Goal: Task Accomplishment & Management: Complete application form

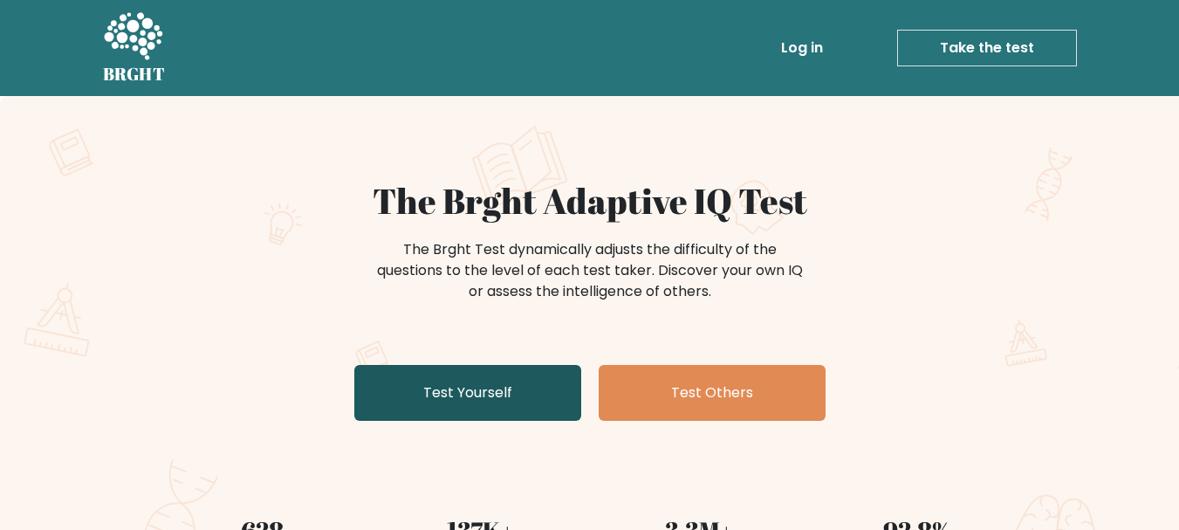
click at [383, 380] on link "Test Yourself" at bounding box center [467, 393] width 227 height 56
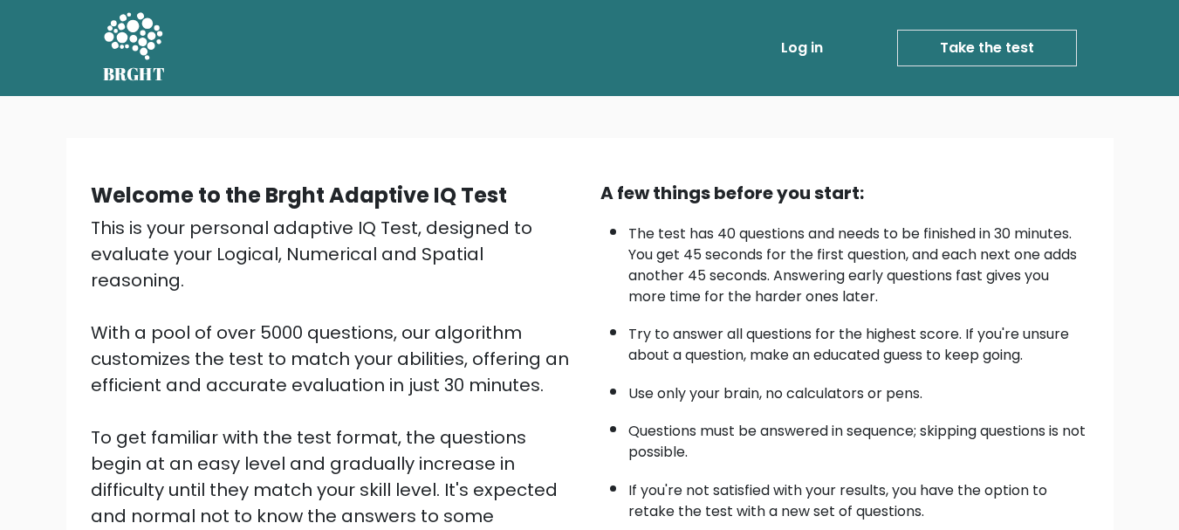
scroll to position [270, 0]
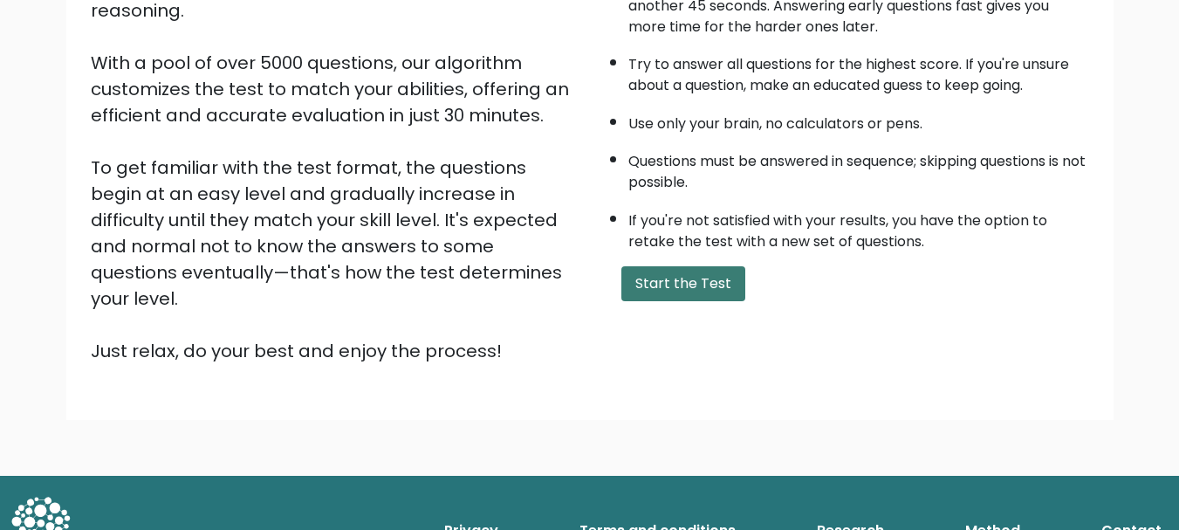
click at [657, 286] on button "Start the Test" at bounding box center [683, 283] width 124 height 35
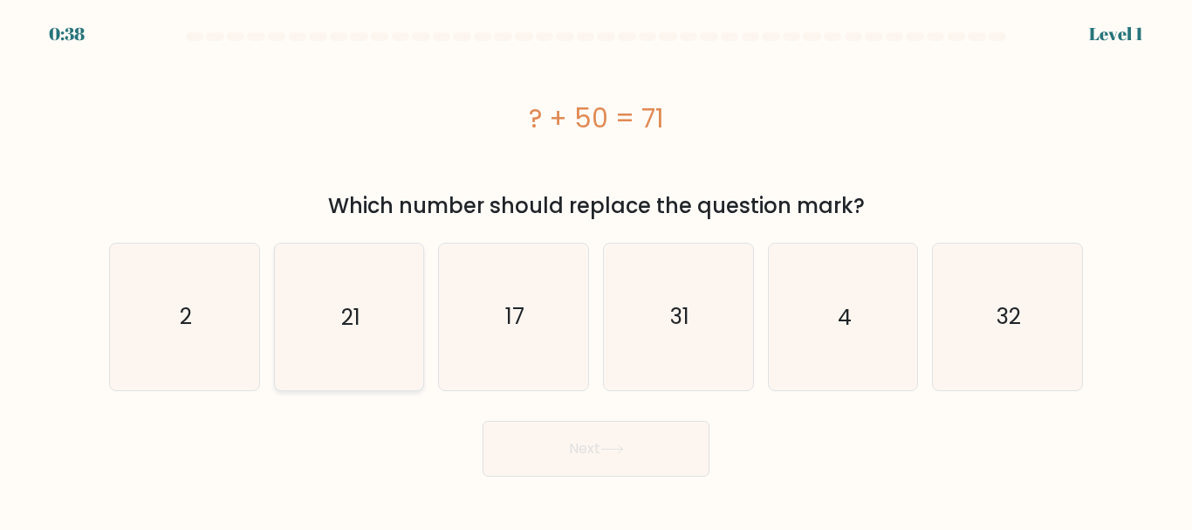
click at [360, 302] on text "21" at bounding box center [350, 316] width 19 height 31
click at [596, 270] on input "b. 21" at bounding box center [596, 267] width 1 height 4
radio input "true"
click at [530, 445] on button "Next" at bounding box center [596, 449] width 227 height 56
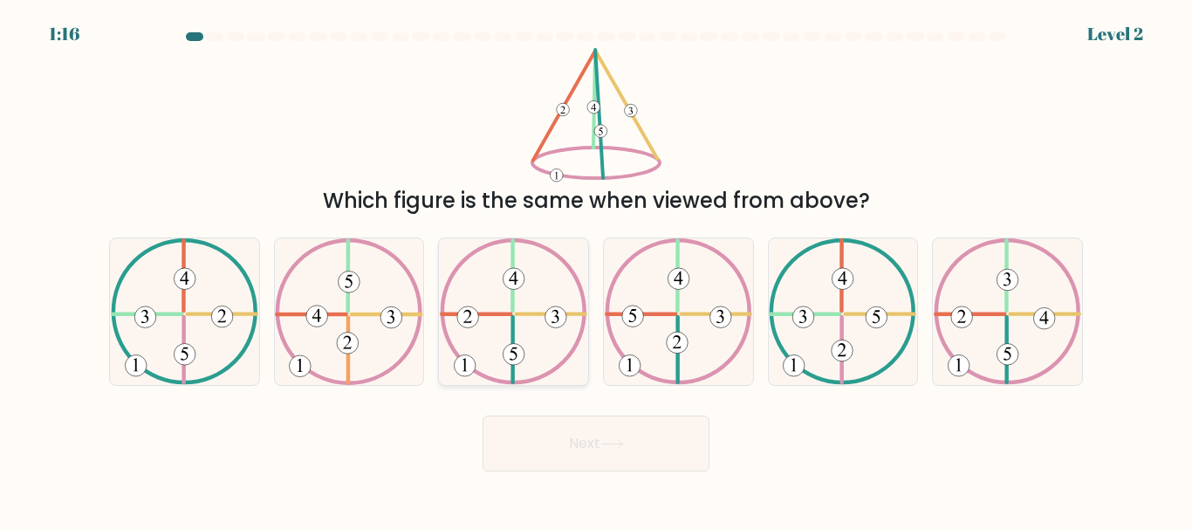
click at [494, 365] on icon at bounding box center [513, 311] width 147 height 146
click at [596, 270] on input "c." at bounding box center [596, 267] width 1 height 4
radio input "true"
click at [513, 445] on button "Next" at bounding box center [596, 443] width 227 height 56
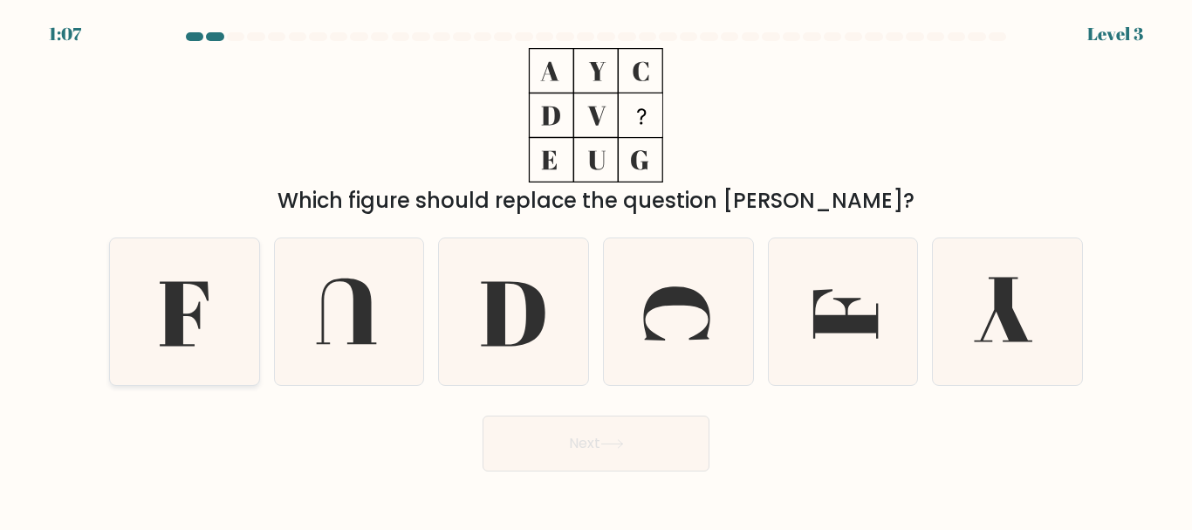
click at [188, 310] on icon at bounding box center [185, 311] width 146 height 146
click at [596, 270] on input "a." at bounding box center [596, 267] width 1 height 4
radio input "true"
click at [519, 427] on button "Next" at bounding box center [596, 443] width 227 height 56
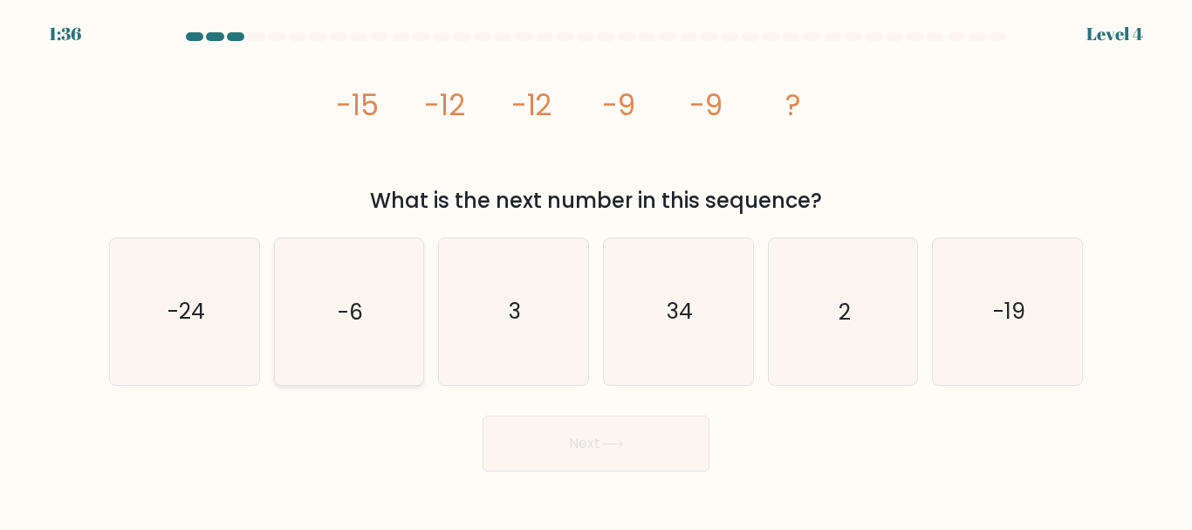
click at [375, 297] on icon "-6" at bounding box center [349, 311] width 146 height 146
click at [596, 270] on input "b. -6" at bounding box center [596, 267] width 1 height 4
radio input "true"
click at [546, 444] on button "Next" at bounding box center [596, 443] width 227 height 56
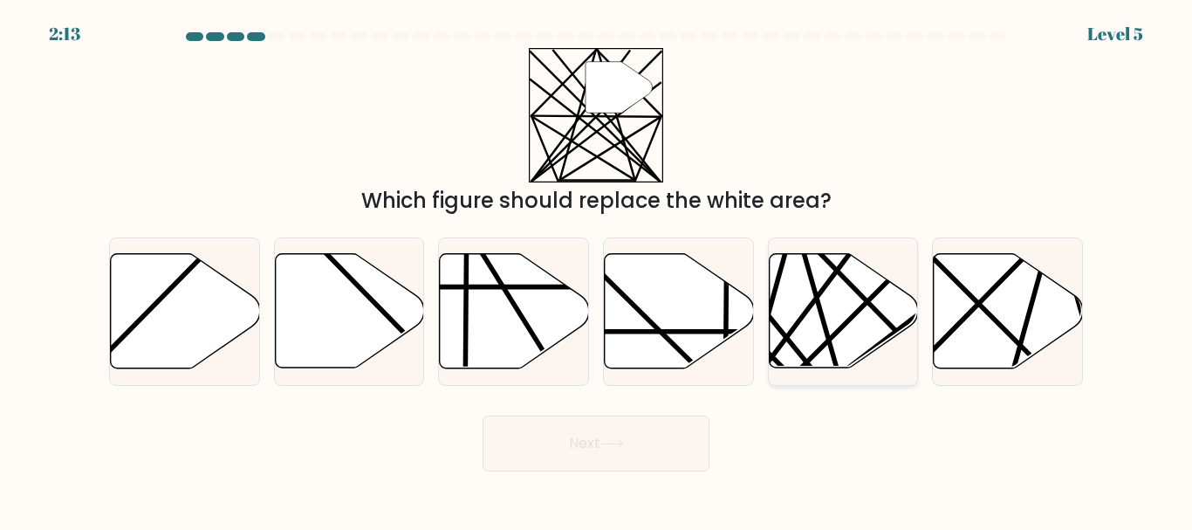
click at [826, 295] on icon at bounding box center [843, 311] width 149 height 114
click at [597, 270] on input "e." at bounding box center [596, 267] width 1 height 4
radio input "true"
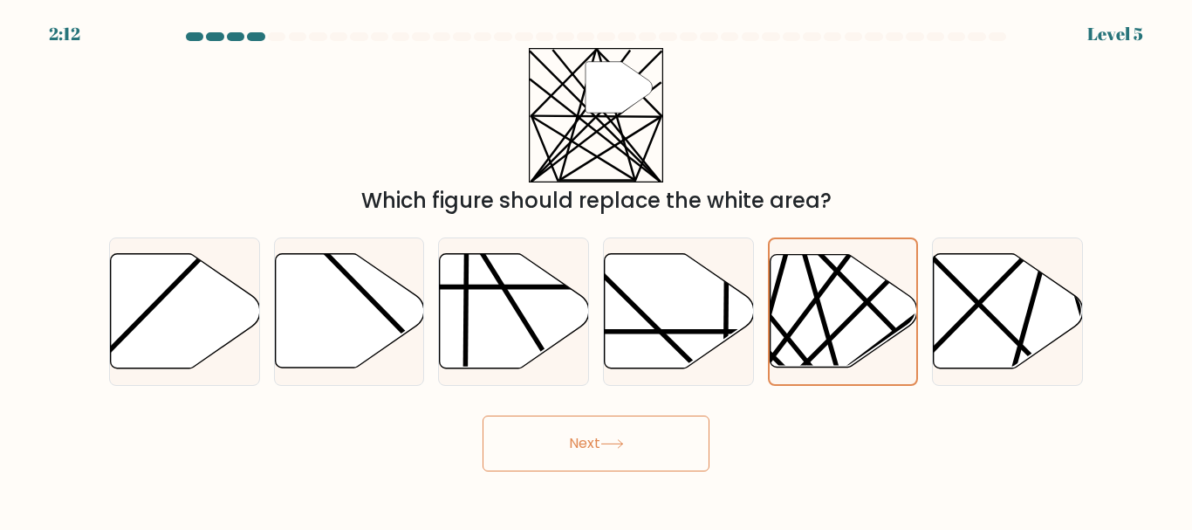
click at [662, 444] on button "Next" at bounding box center [596, 443] width 227 height 56
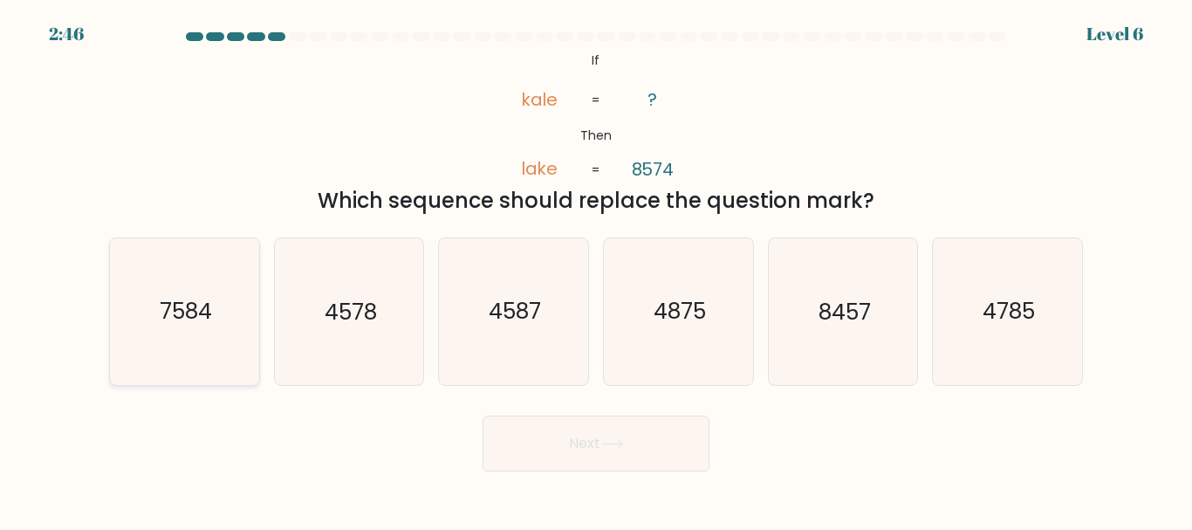
click at [210, 322] on text "7584" at bounding box center [186, 312] width 52 height 31
click at [596, 270] on input "a. 7584" at bounding box center [596, 267] width 1 height 4
radio input "true"
click at [520, 435] on button "Next" at bounding box center [596, 443] width 227 height 56
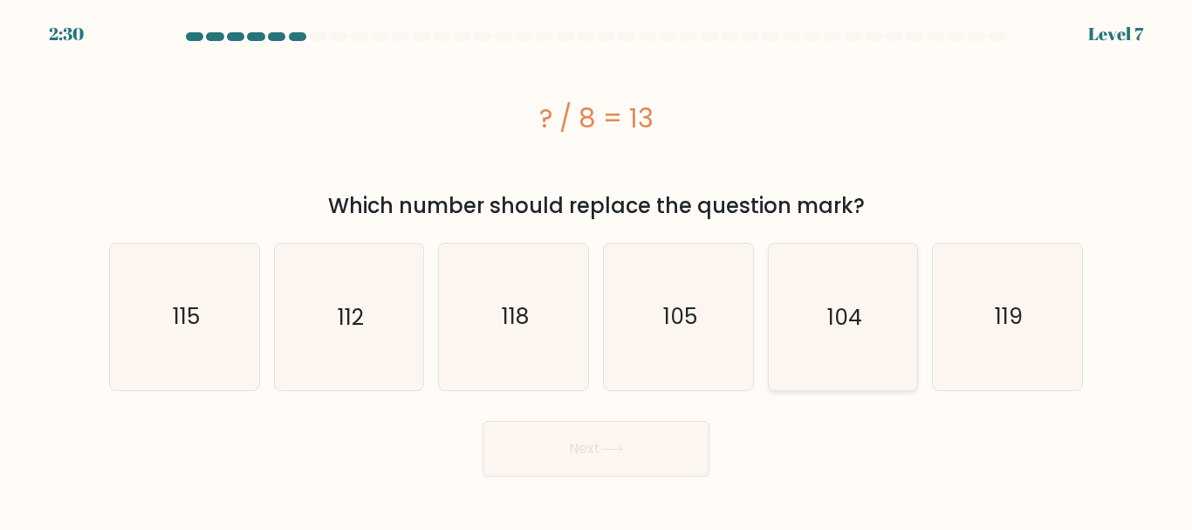
click at [839, 326] on text "104" at bounding box center [844, 316] width 35 height 31
click at [597, 270] on input "e. 104" at bounding box center [596, 267] width 1 height 4
radio input "true"
click at [483, 421] on button "Next" at bounding box center [596, 449] width 227 height 56
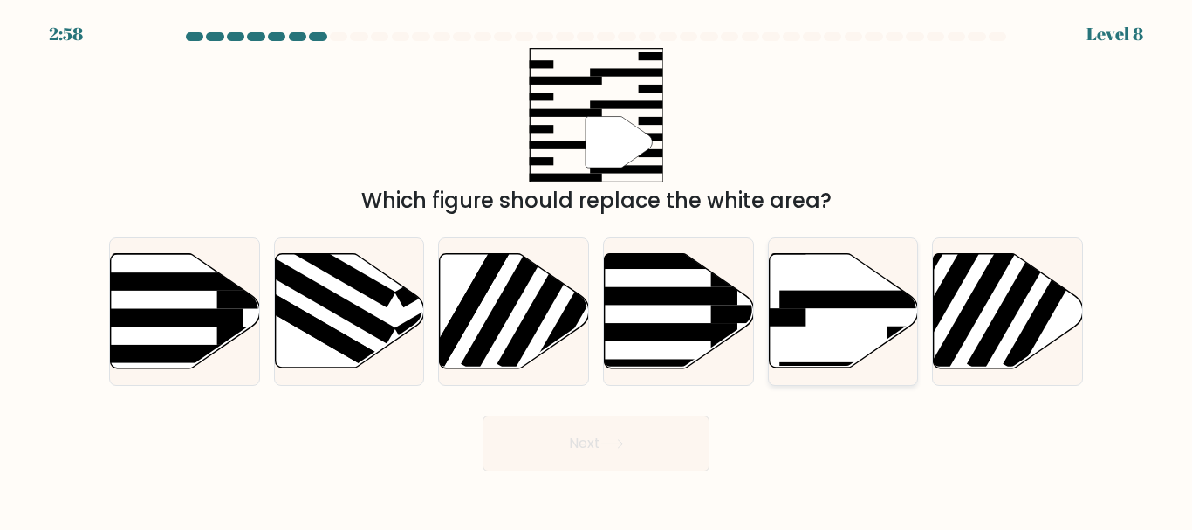
click at [806, 325] on icon at bounding box center [843, 311] width 149 height 114
click at [597, 270] on input "e." at bounding box center [596, 267] width 1 height 4
radio input "true"
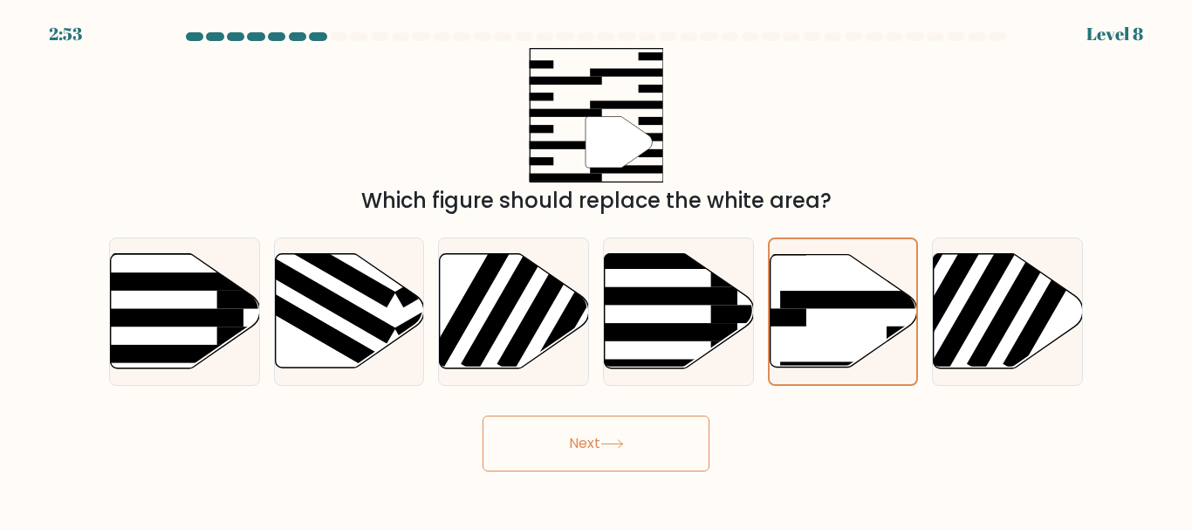
click at [646, 439] on button "Next" at bounding box center [596, 443] width 227 height 56
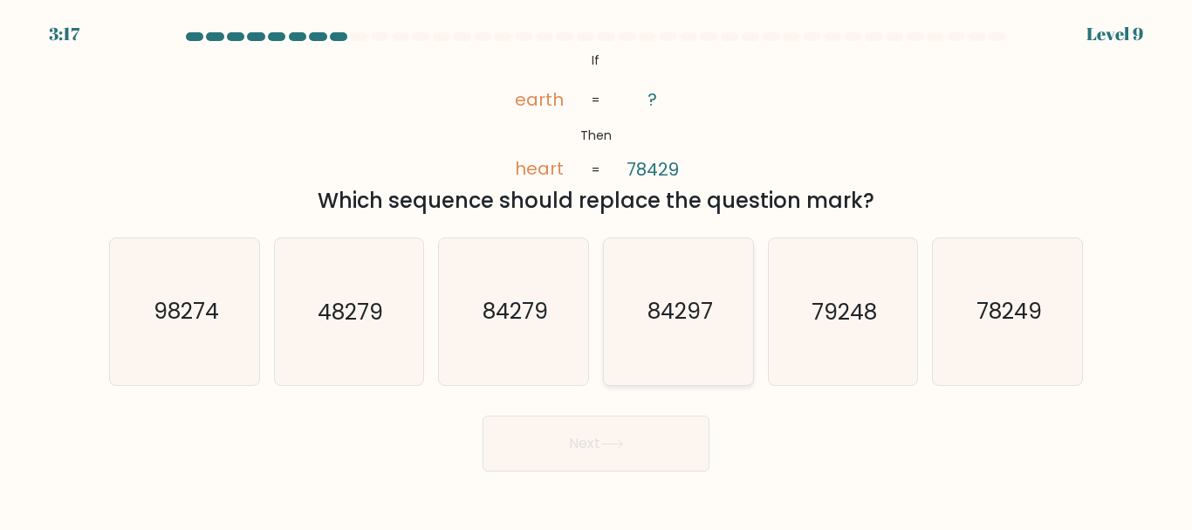
click at [661, 306] on text "84297" at bounding box center [679, 312] width 65 height 31
click at [597, 270] on input "d. 84297" at bounding box center [596, 267] width 1 height 4
radio input "true"
click at [483, 415] on button "Next" at bounding box center [596, 443] width 227 height 56
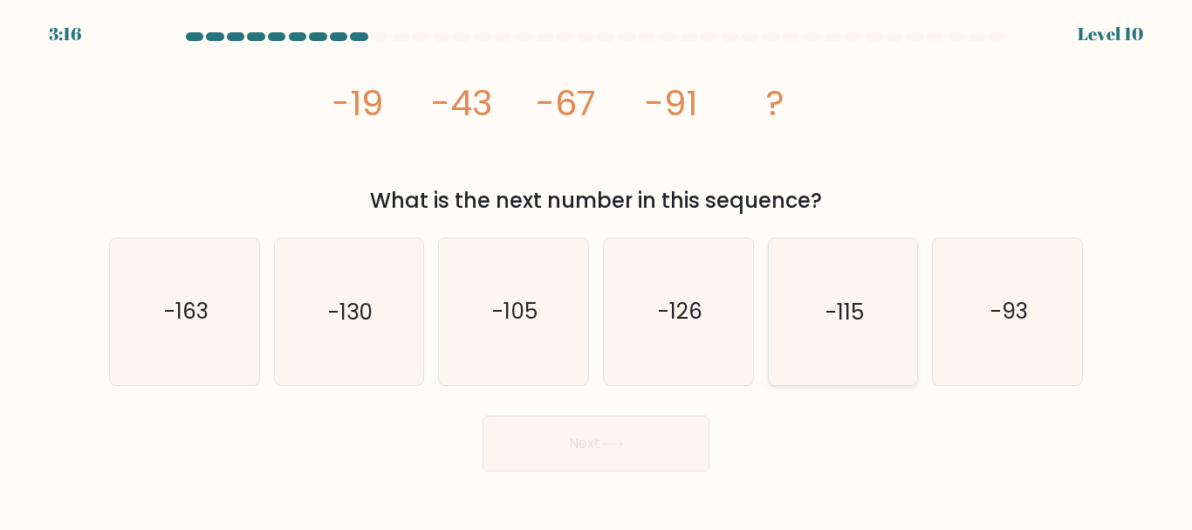
click at [854, 307] on text "-115" at bounding box center [844, 312] width 38 height 31
click at [597, 270] on input "e. -115" at bounding box center [596, 267] width 1 height 4
radio input "true"
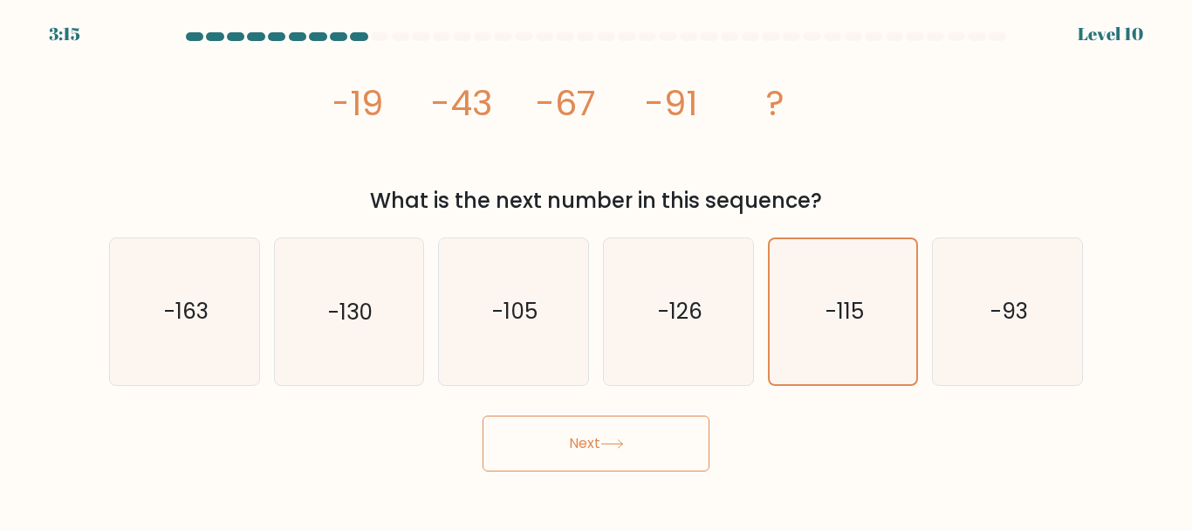
click at [624, 446] on icon at bounding box center [612, 444] width 24 height 10
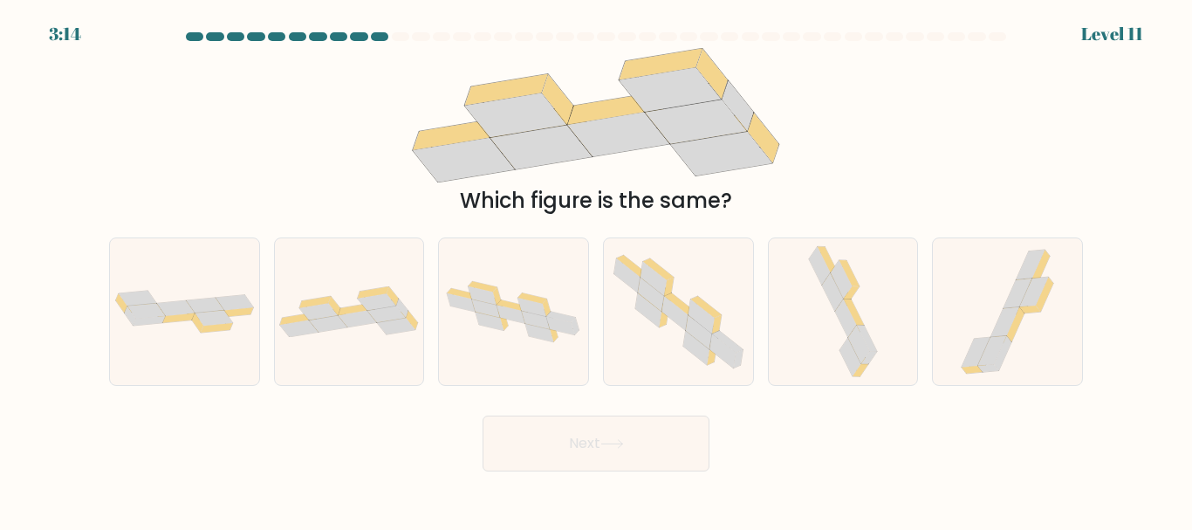
click at [598, 468] on button "Next" at bounding box center [596, 443] width 227 height 56
click at [856, 152] on div "Which figure is the same?" at bounding box center [596, 132] width 995 height 168
click at [353, 362] on div at bounding box center [349, 310] width 151 height 147
click at [596, 270] on input "b." at bounding box center [596, 267] width 1 height 4
radio input "true"
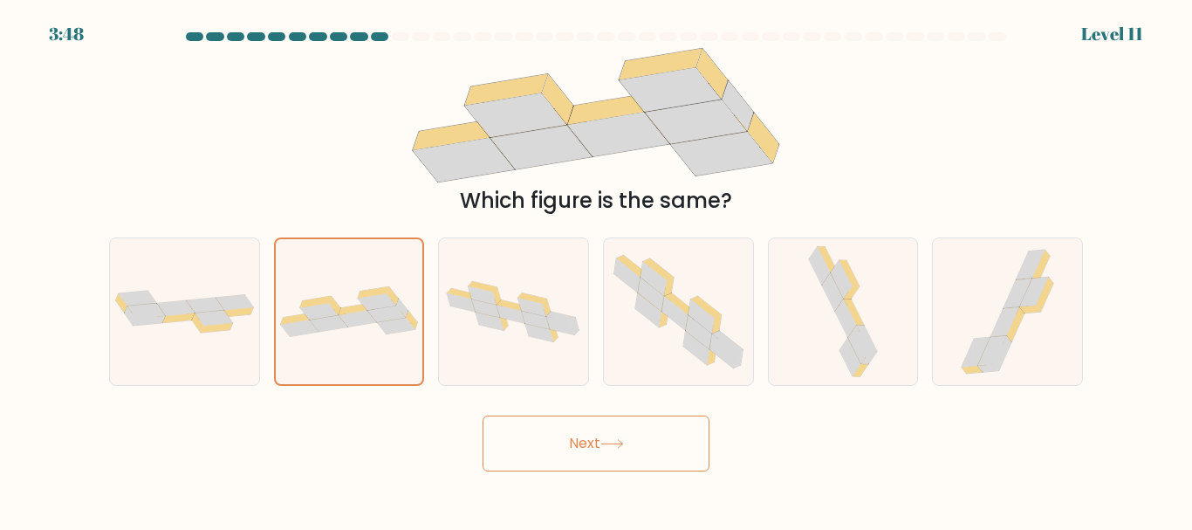
click at [532, 440] on button "Next" at bounding box center [596, 443] width 227 height 56
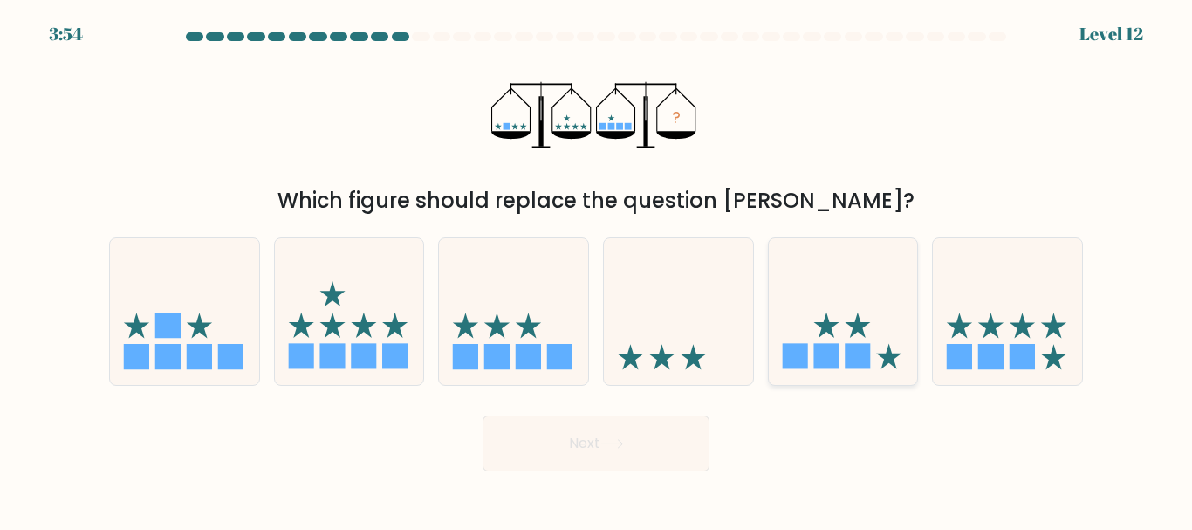
click at [865, 337] on icon at bounding box center [857, 324] width 25 height 25
click at [597, 270] on input "e." at bounding box center [596, 267] width 1 height 4
radio input "true"
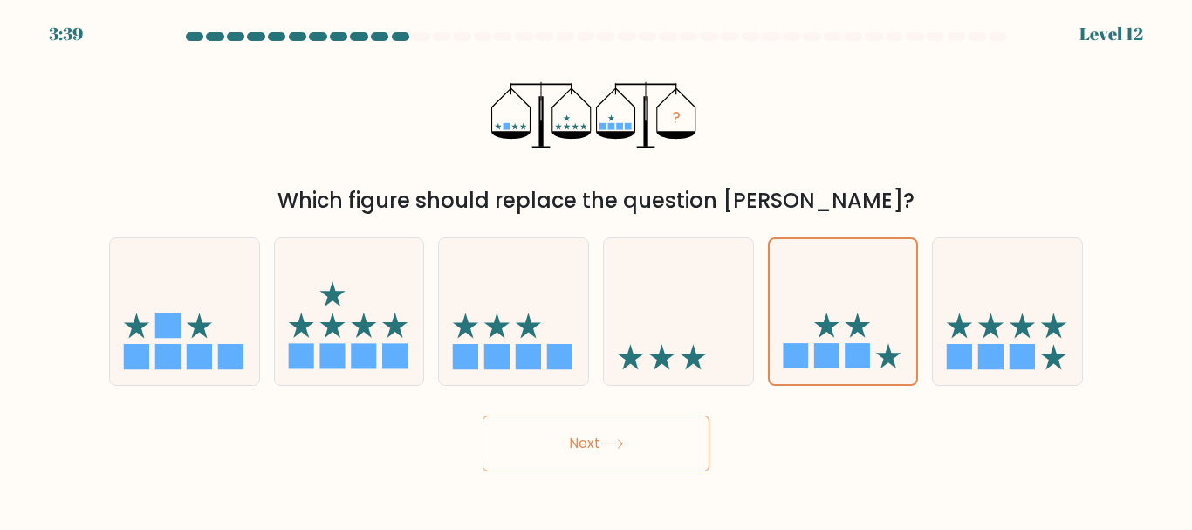
click at [598, 428] on button "Next" at bounding box center [596, 443] width 227 height 56
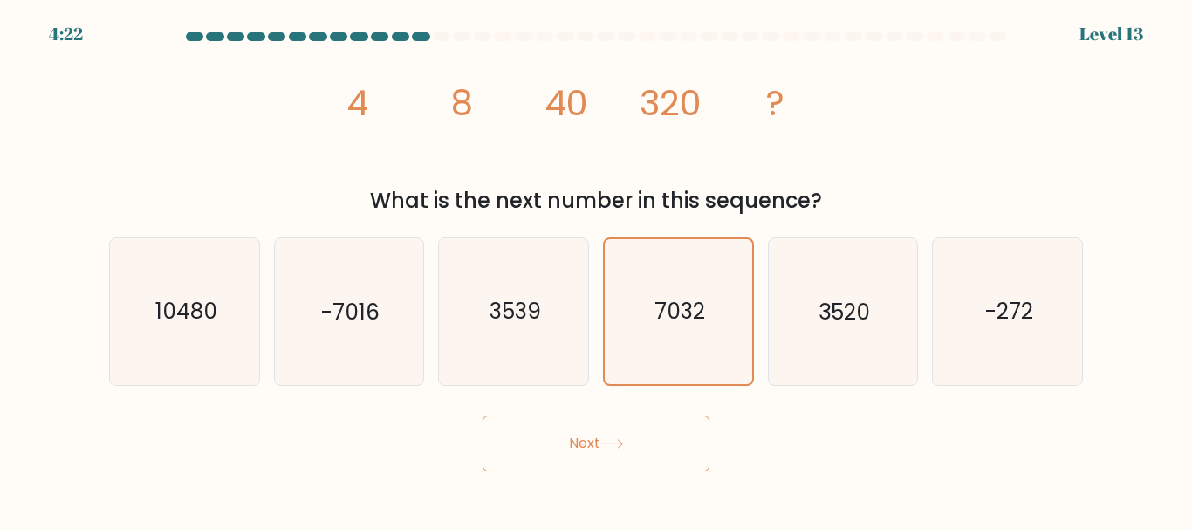
click at [903, 107] on div "image/svg+xml 4 8 40 320 ? What is the next number in this sequence?" at bounding box center [596, 132] width 995 height 168
click at [364, 136] on icon "image/svg+xml 4 8 40 320 ?" at bounding box center [596, 115] width 524 height 134
click at [385, 147] on icon "image/svg+xml 4 8 40 320 ?" at bounding box center [596, 115] width 524 height 134
click at [507, 132] on icon "image/svg+xml 4 8 40 320 ?" at bounding box center [596, 115] width 524 height 134
click at [606, 121] on icon "image/svg+xml 4 8 40 320 ?" at bounding box center [596, 115] width 524 height 134
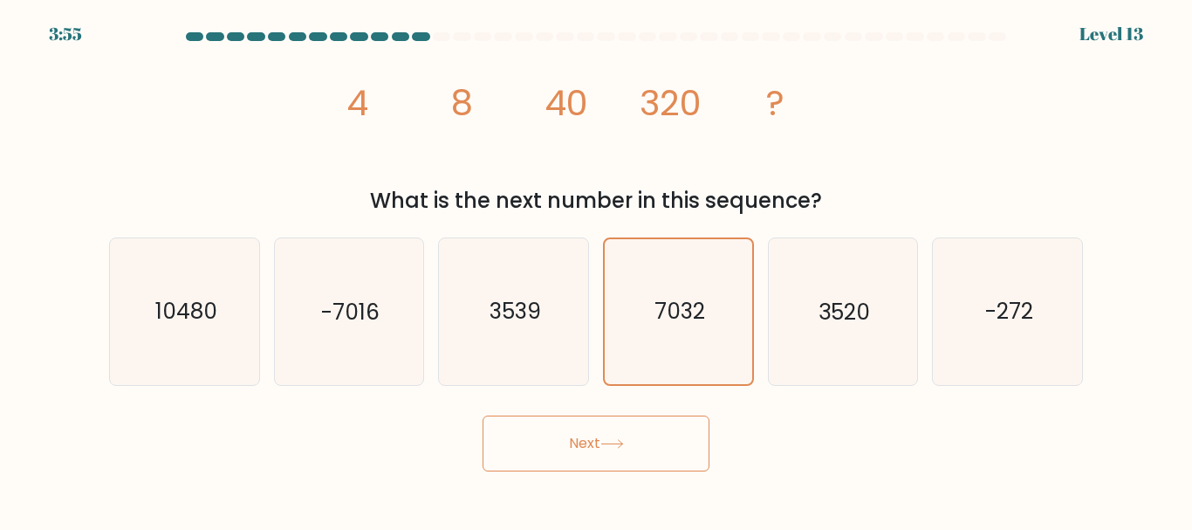
click at [759, 140] on icon "image/svg+xml 4 8 40 320 ?" at bounding box center [596, 115] width 524 height 134
click at [786, 357] on icon "3520" at bounding box center [843, 311] width 146 height 146
click at [597, 270] on input "e. 3520" at bounding box center [596, 267] width 1 height 4
radio input "true"
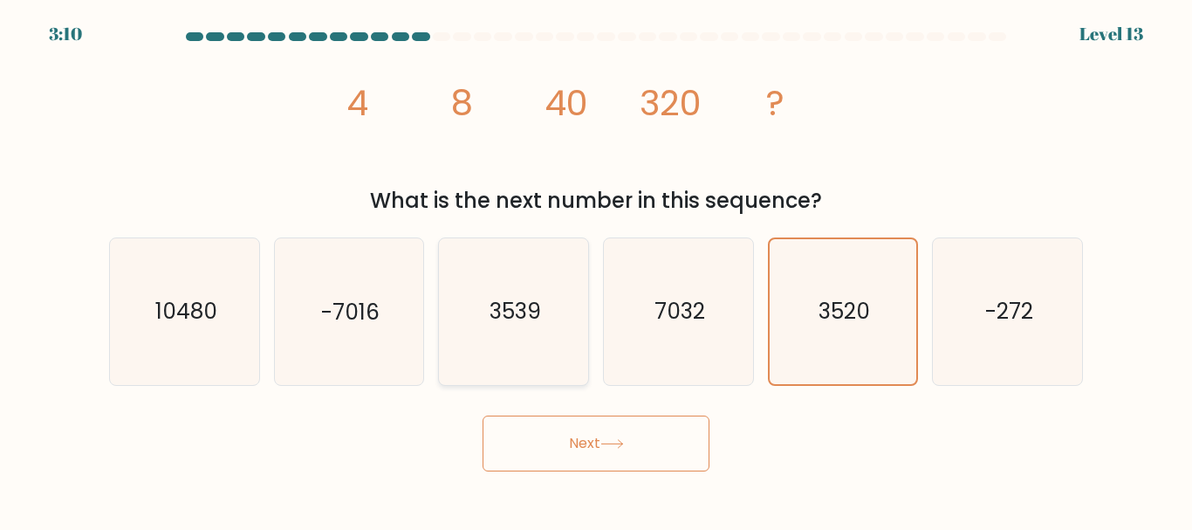
click at [553, 358] on icon "3539" at bounding box center [514, 311] width 146 height 146
click at [596, 270] on input "c. 3539" at bounding box center [596, 267] width 1 height 4
radio input "true"
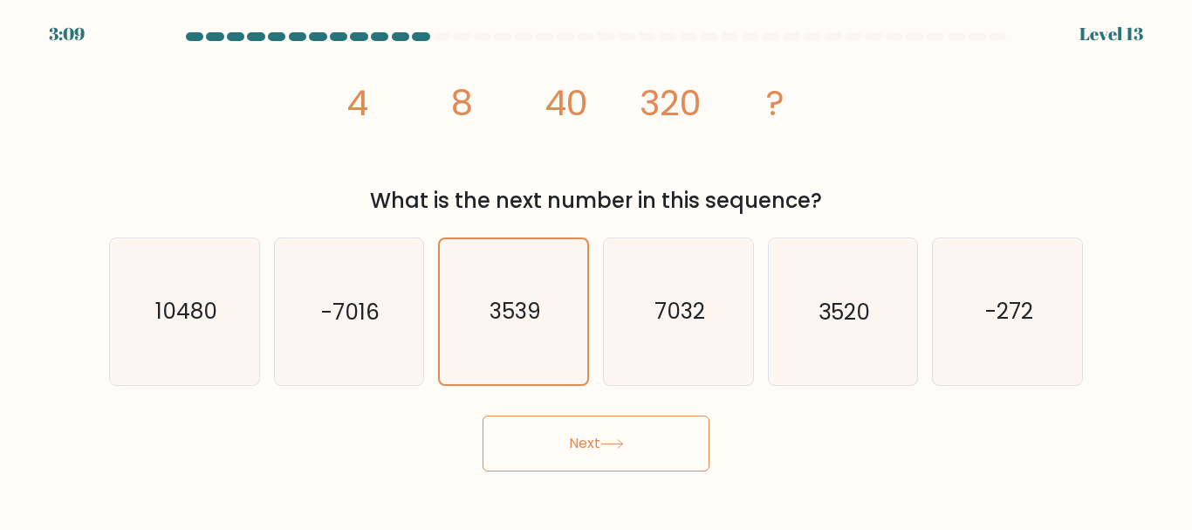
click at [565, 428] on button "Next" at bounding box center [596, 443] width 227 height 56
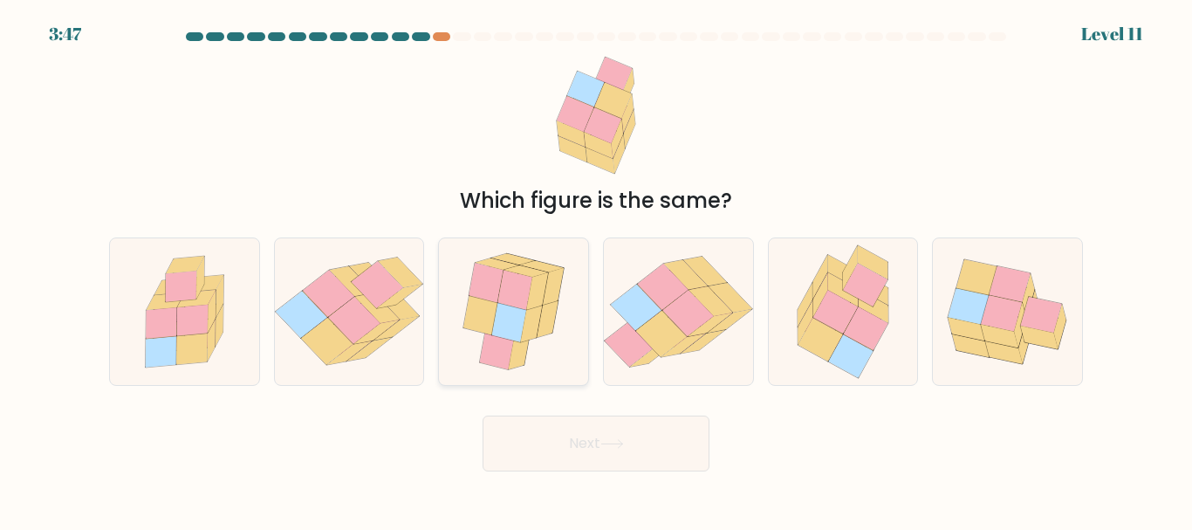
click at [547, 292] on icon at bounding box center [553, 286] width 22 height 37
click at [596, 270] on input "c." at bounding box center [596, 267] width 1 height 4
radio input "true"
click at [572, 428] on button "Next" at bounding box center [596, 443] width 227 height 56
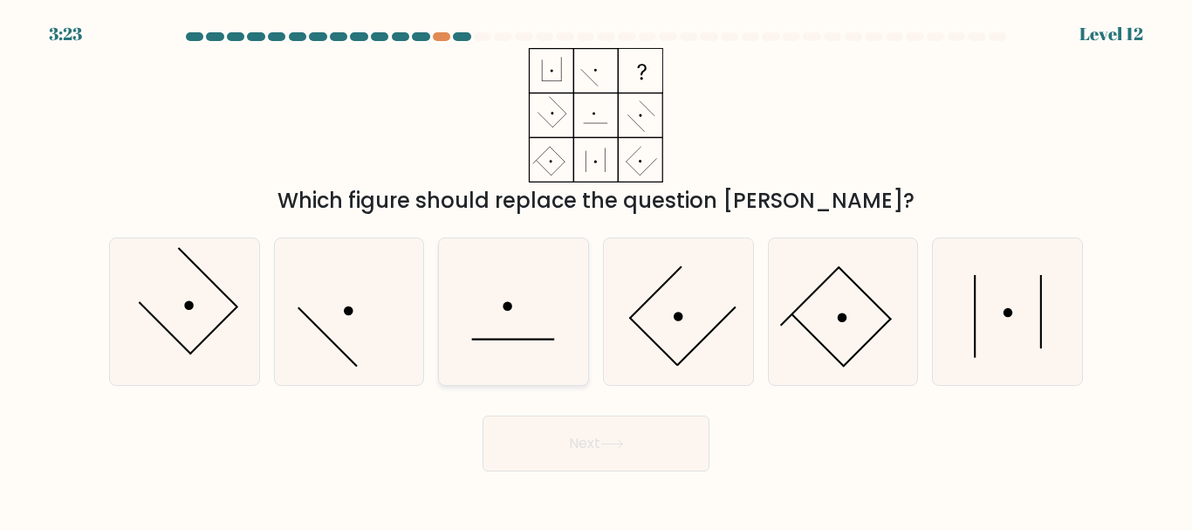
click at [522, 277] on icon at bounding box center [514, 311] width 146 height 146
click at [596, 270] on input "c." at bounding box center [596, 267] width 1 height 4
radio input "true"
click at [805, 339] on icon at bounding box center [843, 311] width 146 height 146
click at [597, 270] on input "e." at bounding box center [596, 267] width 1 height 4
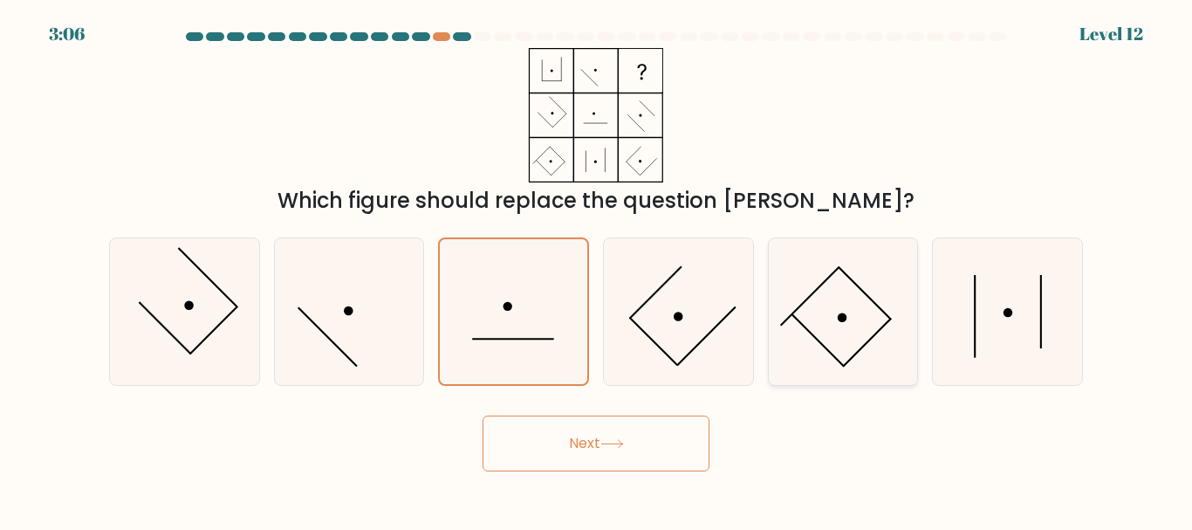
radio input "true"
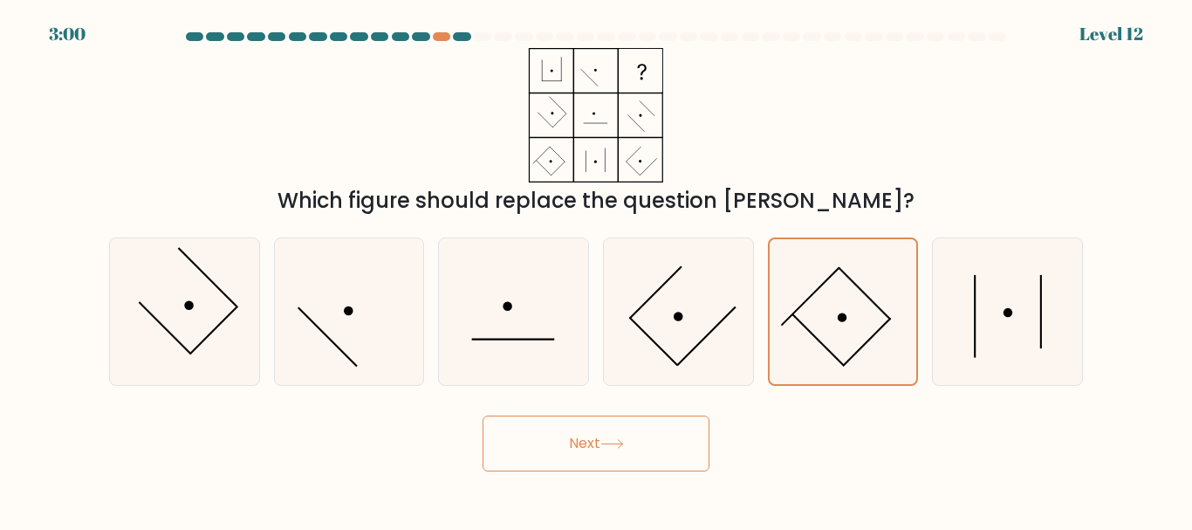
click at [642, 462] on button "Next" at bounding box center [596, 443] width 227 height 56
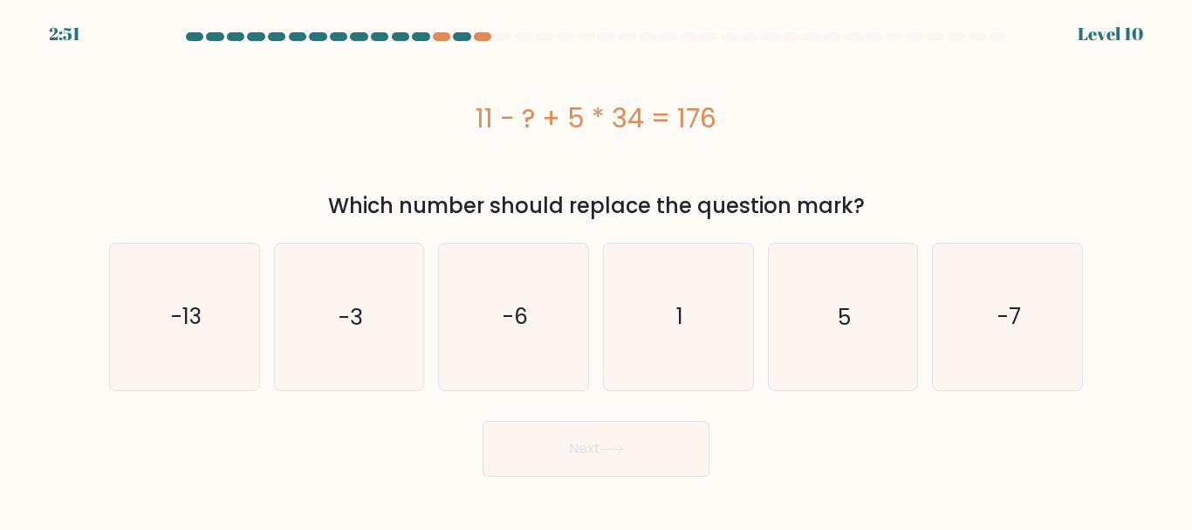
click at [166, 88] on div "11 - ? + 5 * 34 = 176" at bounding box center [596, 118] width 974 height 140
click at [227, 153] on div "11 - ? + 5 * 34 = 176" at bounding box center [596, 118] width 974 height 140
click at [311, 125] on div "11 - ? + 5 * 34 = 176" at bounding box center [596, 118] width 974 height 39
click at [370, 97] on div "11 - ? + 5 * 34 = 176" at bounding box center [596, 118] width 974 height 140
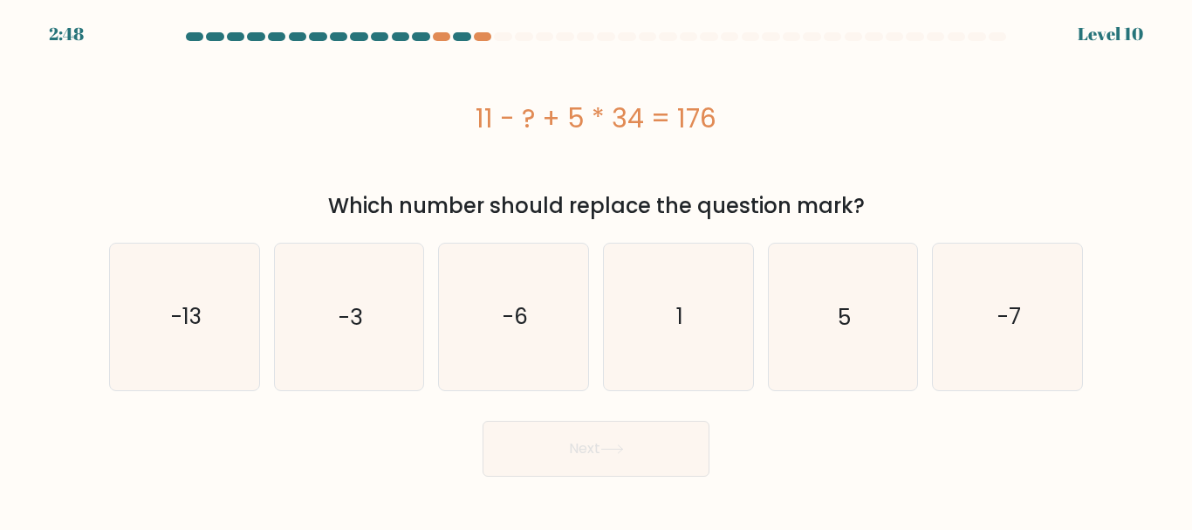
click at [270, 188] on div "11 - ? + 5 * 34 = 176 Which number should replace the question mark?" at bounding box center [596, 135] width 995 height 174
click at [284, 281] on icon "-3" at bounding box center [349, 316] width 146 height 146
click at [596, 270] on input "b. -3" at bounding box center [596, 267] width 1 height 4
radio input "true"
click at [268, 171] on div "11 - ? + 5 * 34 = 176" at bounding box center [596, 118] width 974 height 140
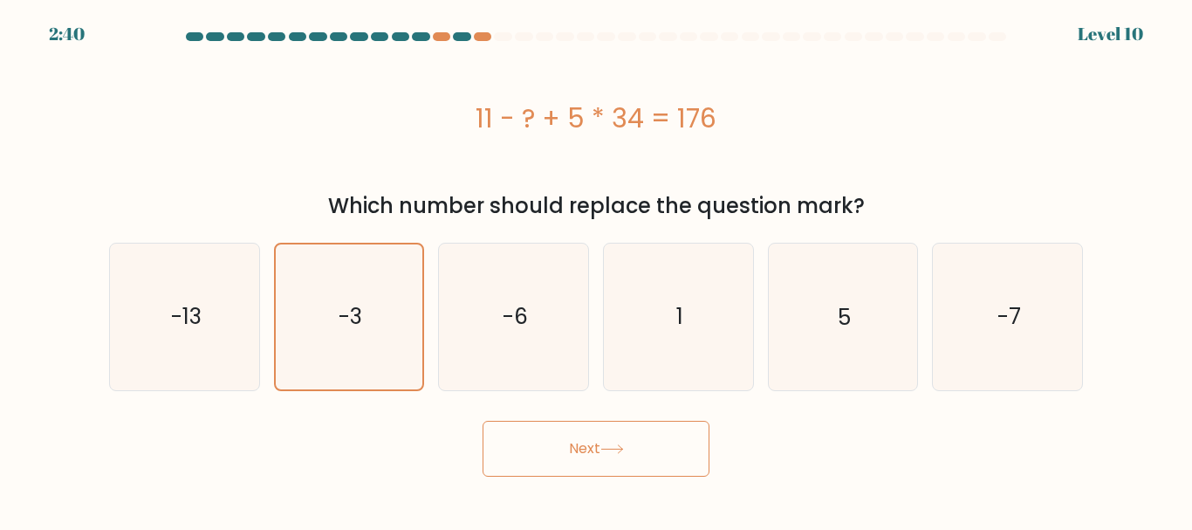
click at [268, 171] on div "11 - ? + 5 * 34 = 176" at bounding box center [596, 118] width 974 height 140
click at [147, 298] on icon "-13" at bounding box center [185, 316] width 146 height 146
click at [596, 270] on input "a. -13" at bounding box center [596, 267] width 1 height 4
radio input "true"
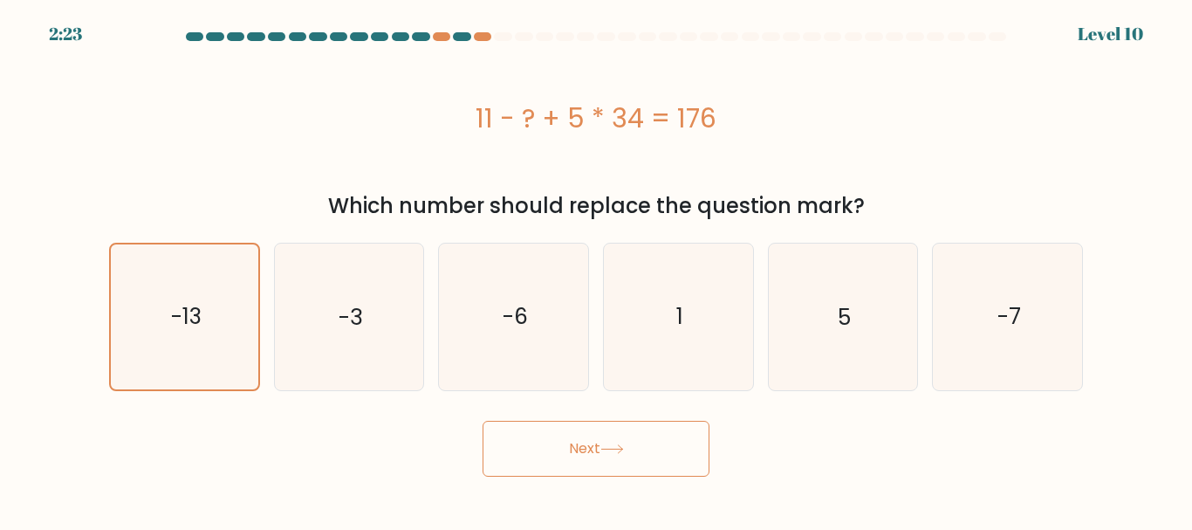
click at [665, 452] on button "Next" at bounding box center [596, 449] width 227 height 56
click at [643, 437] on button "Next" at bounding box center [596, 449] width 227 height 56
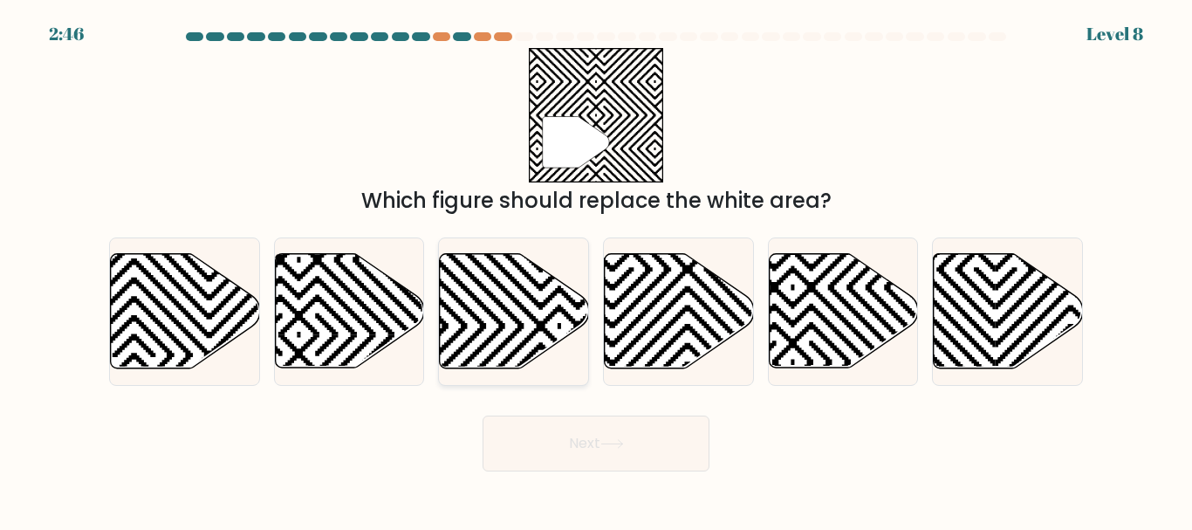
click at [524, 324] on icon at bounding box center [514, 311] width 149 height 114
click at [596, 270] on input "c." at bounding box center [596, 267] width 1 height 4
radio input "true"
click at [586, 439] on button "Next" at bounding box center [596, 443] width 227 height 56
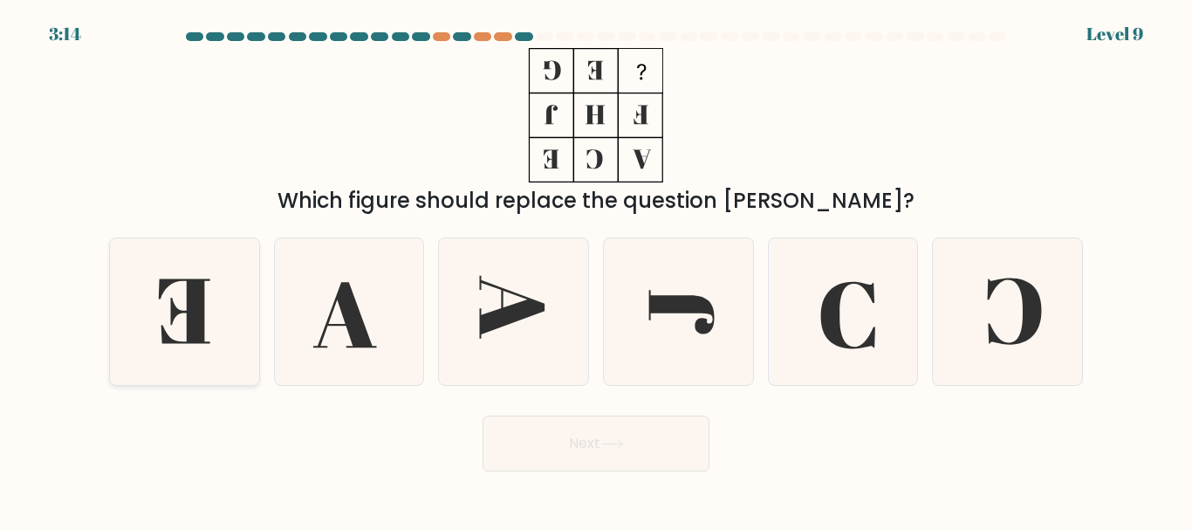
click at [154, 306] on icon at bounding box center [185, 311] width 146 height 146
click at [596, 270] on input "a." at bounding box center [596, 267] width 1 height 4
radio input "true"
click at [1021, 352] on icon at bounding box center [1008, 311] width 146 height 146
click at [597, 270] on input "f." at bounding box center [596, 267] width 1 height 4
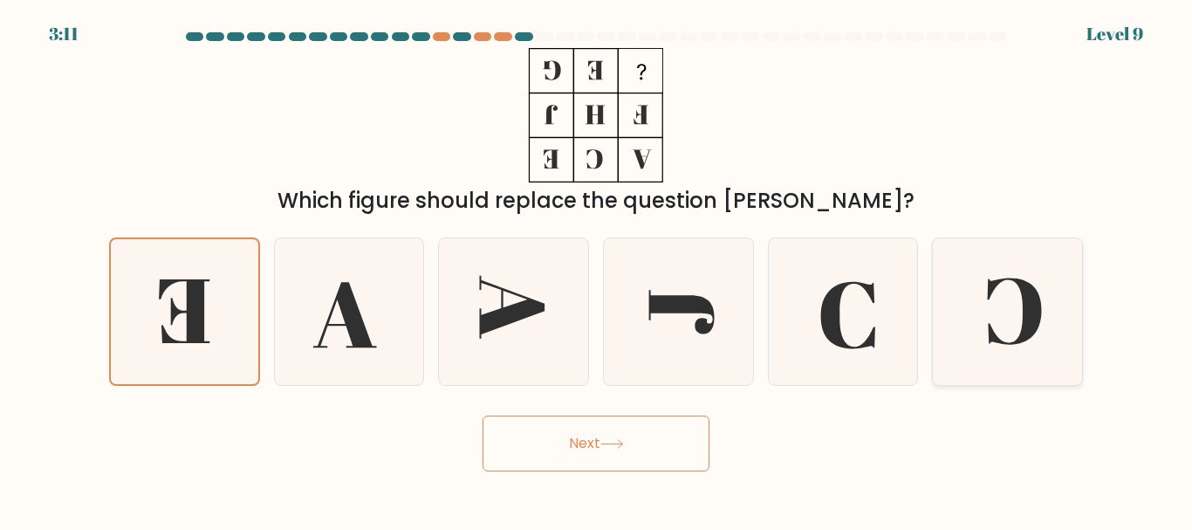
radio input "true"
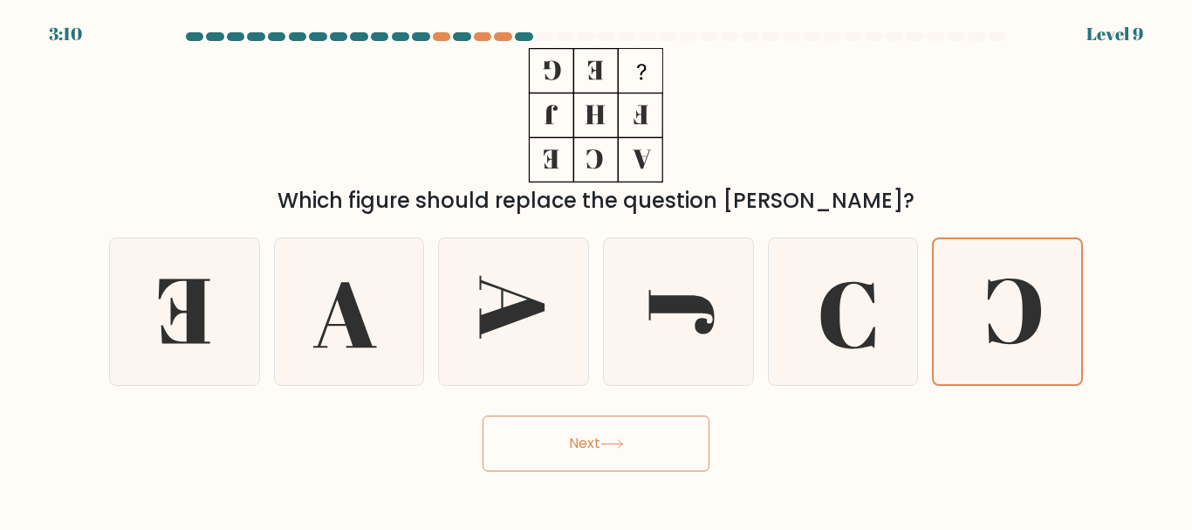
click at [564, 442] on button "Next" at bounding box center [596, 443] width 227 height 56
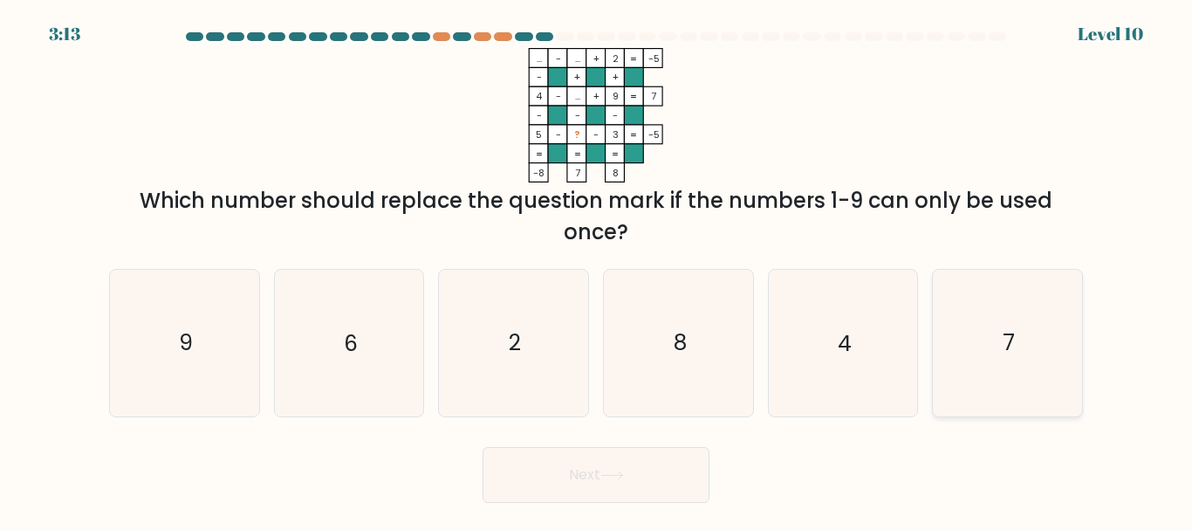
click at [993, 269] on div "7" at bounding box center [1007, 342] width 151 height 147
click at [597, 269] on input "f. 7" at bounding box center [596, 267] width 1 height 4
radio input "true"
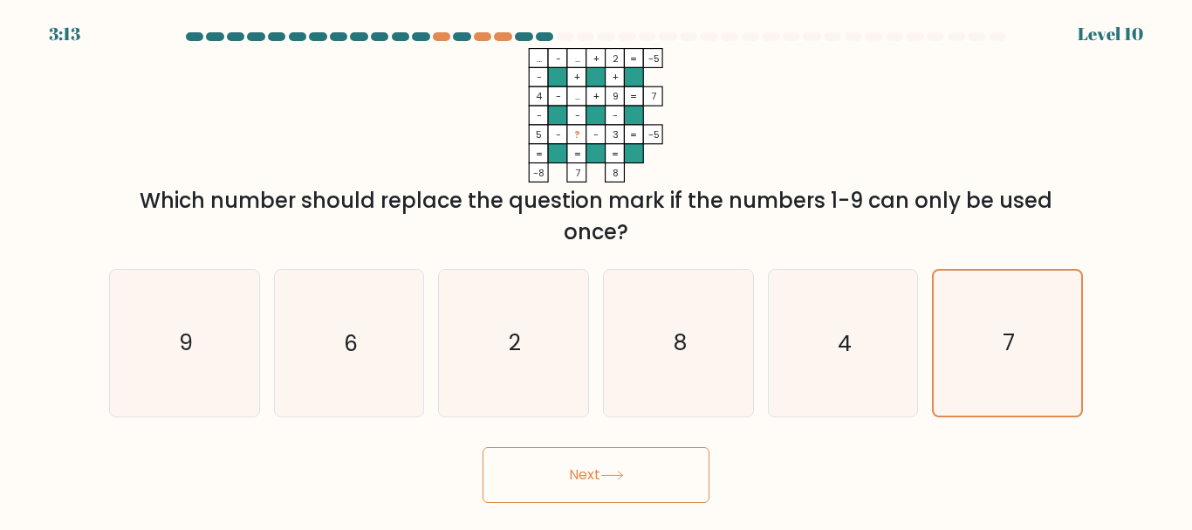
click at [551, 462] on button "Next" at bounding box center [596, 475] width 227 height 56
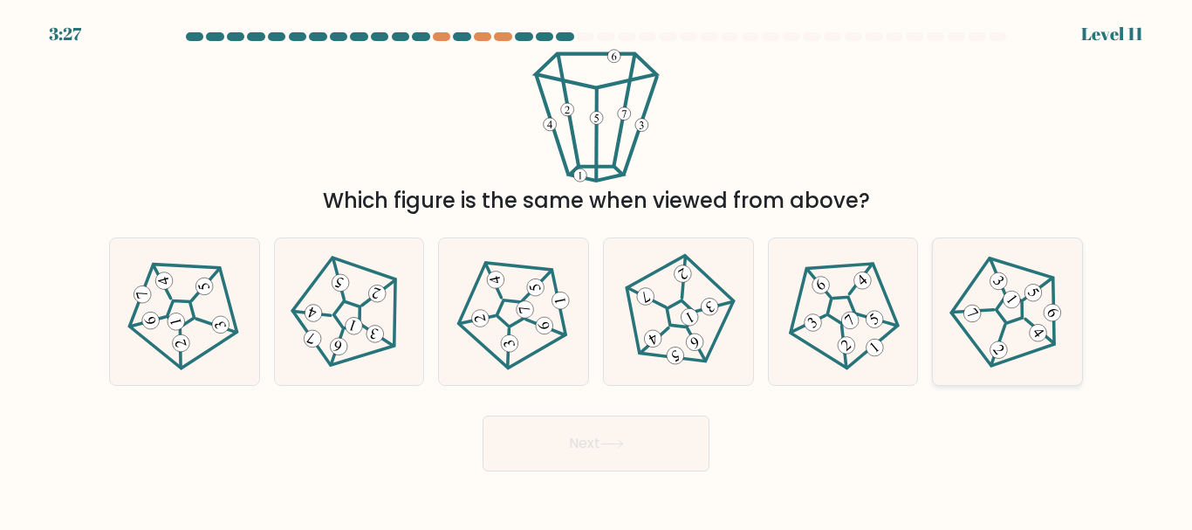
click at [1026, 331] on icon at bounding box center [1007, 311] width 117 height 117
click at [597, 270] on input "f." at bounding box center [596, 267] width 1 height 4
radio input "true"
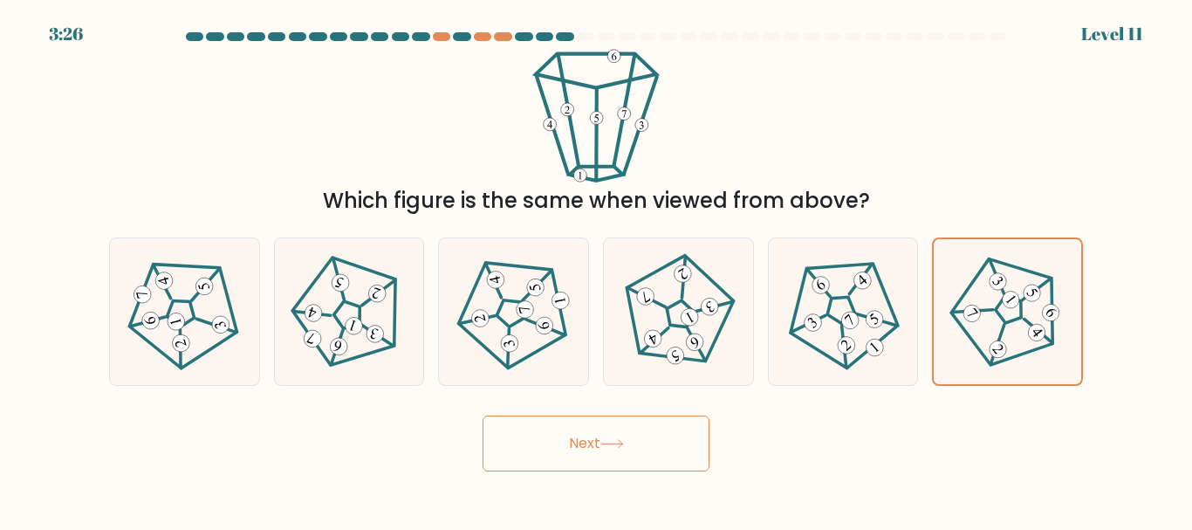
click at [534, 456] on button "Next" at bounding box center [596, 443] width 227 height 56
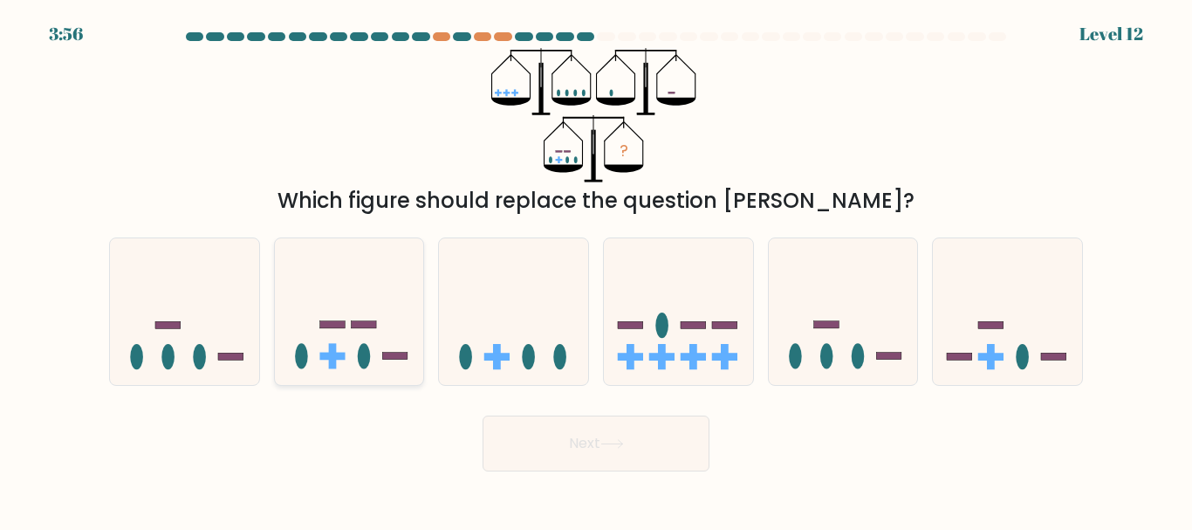
click at [349, 320] on icon at bounding box center [349, 311] width 149 height 123
click at [596, 270] on input "b." at bounding box center [596, 267] width 1 height 4
radio input "true"
click at [523, 461] on button "Next" at bounding box center [596, 443] width 227 height 56
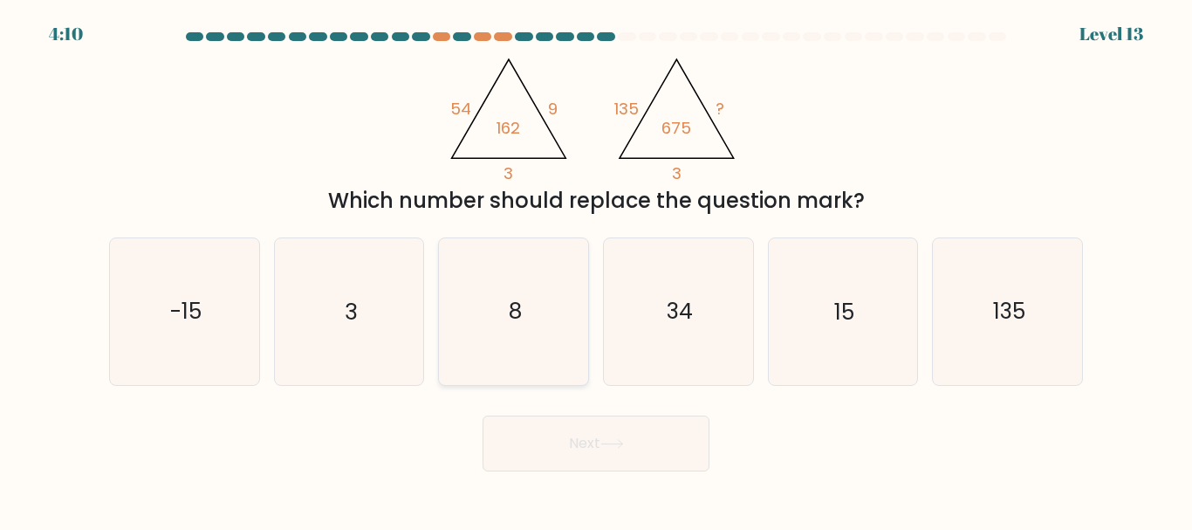
click at [538, 301] on icon "8" at bounding box center [514, 311] width 146 height 146
click at [596, 270] on input "c. 8" at bounding box center [596, 267] width 1 height 4
radio input "true"
click at [534, 442] on button "Next" at bounding box center [596, 443] width 227 height 56
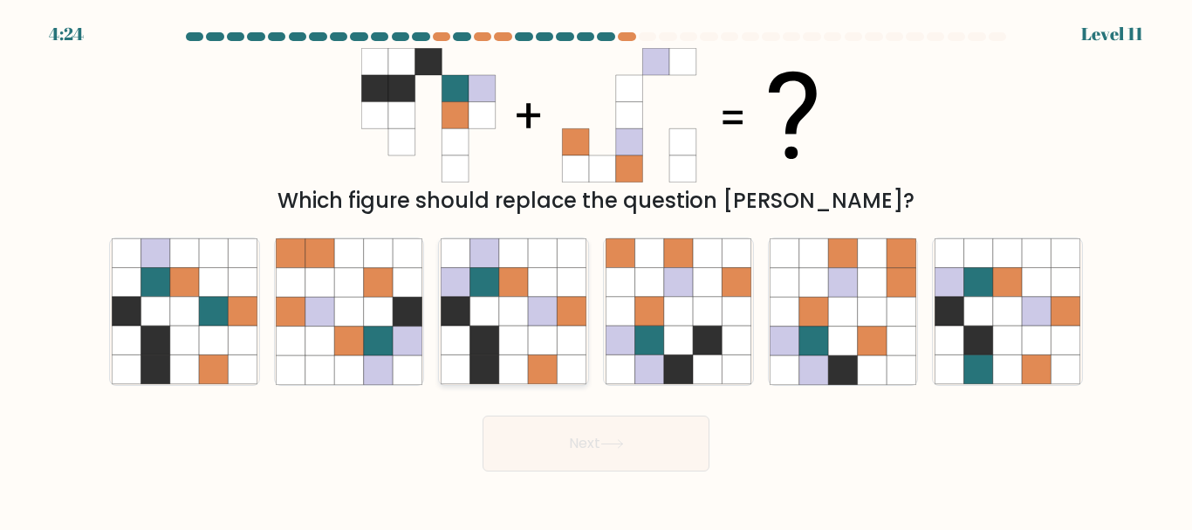
click at [543, 339] on icon at bounding box center [542, 340] width 29 height 29
click at [596, 270] on input "c." at bounding box center [596, 267] width 1 height 4
radio input "true"
click at [544, 437] on button "Next" at bounding box center [596, 443] width 227 height 56
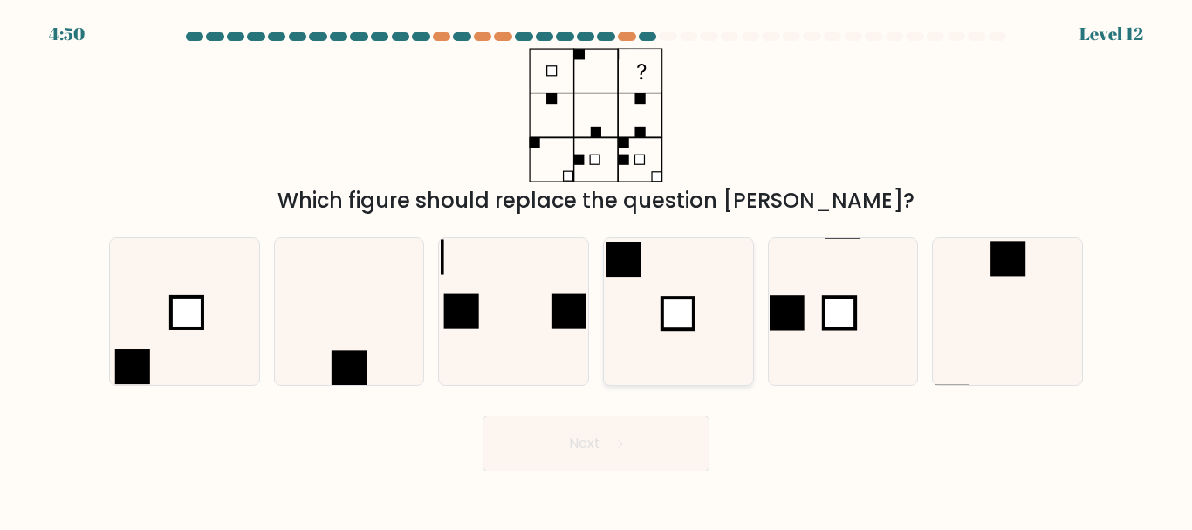
click at [646, 290] on icon at bounding box center [679, 311] width 146 height 146
click at [597, 270] on input "d." at bounding box center [596, 267] width 1 height 4
radio input "true"
click at [570, 443] on button "Next" at bounding box center [596, 443] width 227 height 56
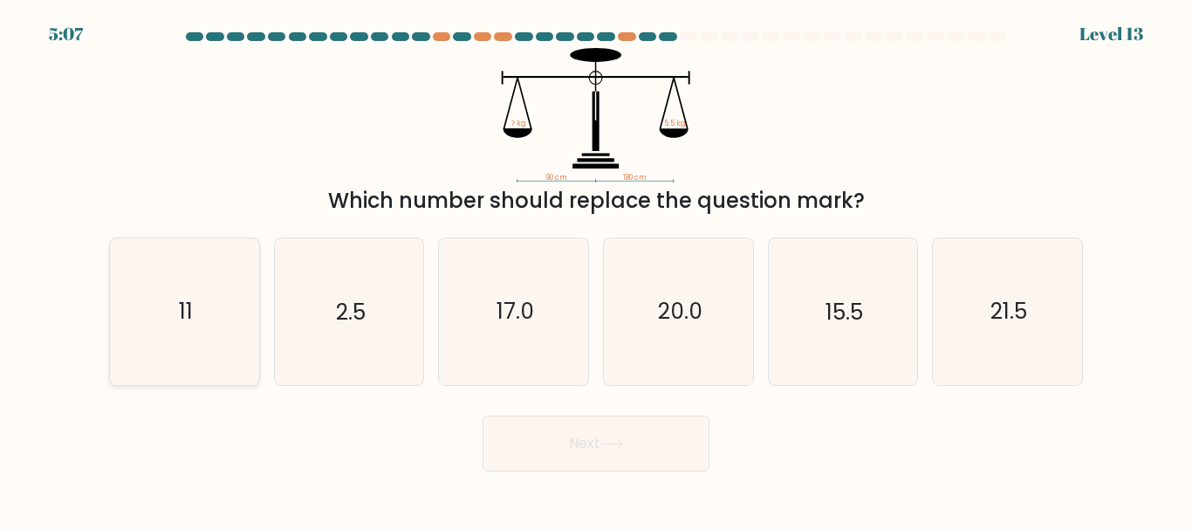
click at [175, 324] on icon "11" at bounding box center [185, 311] width 146 height 146
click at [596, 270] on input "a. 11" at bounding box center [596, 267] width 1 height 4
radio input "true"
click at [504, 467] on button "Next" at bounding box center [596, 443] width 227 height 56
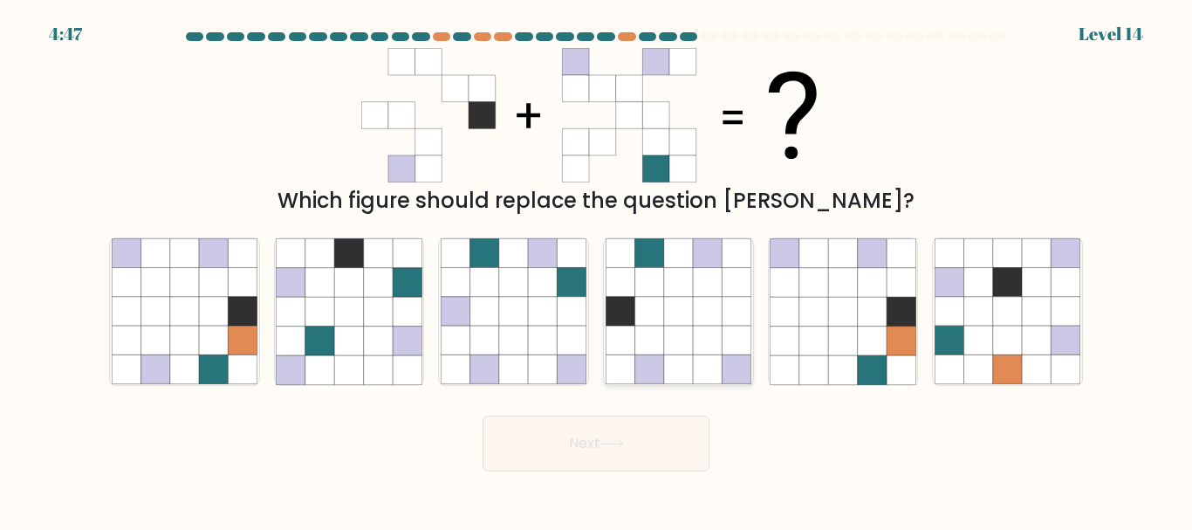
click at [708, 318] on icon at bounding box center [707, 311] width 29 height 29
click at [597, 270] on input "d." at bounding box center [596, 267] width 1 height 4
radio input "true"
click at [611, 440] on icon at bounding box center [612, 444] width 24 height 10
click at [608, 457] on button "Next" at bounding box center [596, 443] width 227 height 56
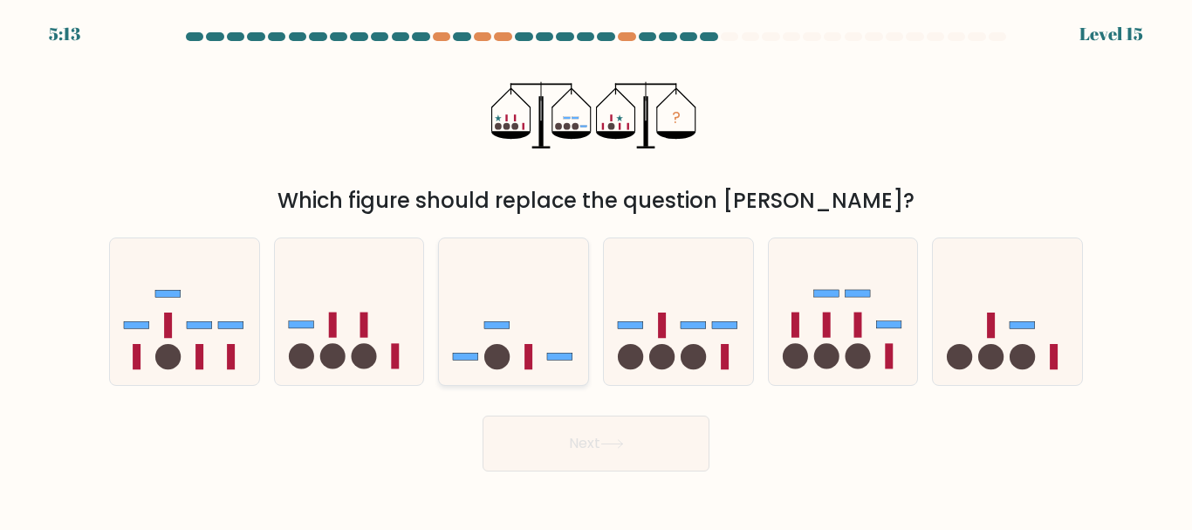
click at [493, 307] on icon at bounding box center [513, 311] width 149 height 123
click at [596, 270] on input "c." at bounding box center [596, 267] width 1 height 4
radio input "true"
click at [598, 443] on button "Next" at bounding box center [596, 443] width 227 height 56
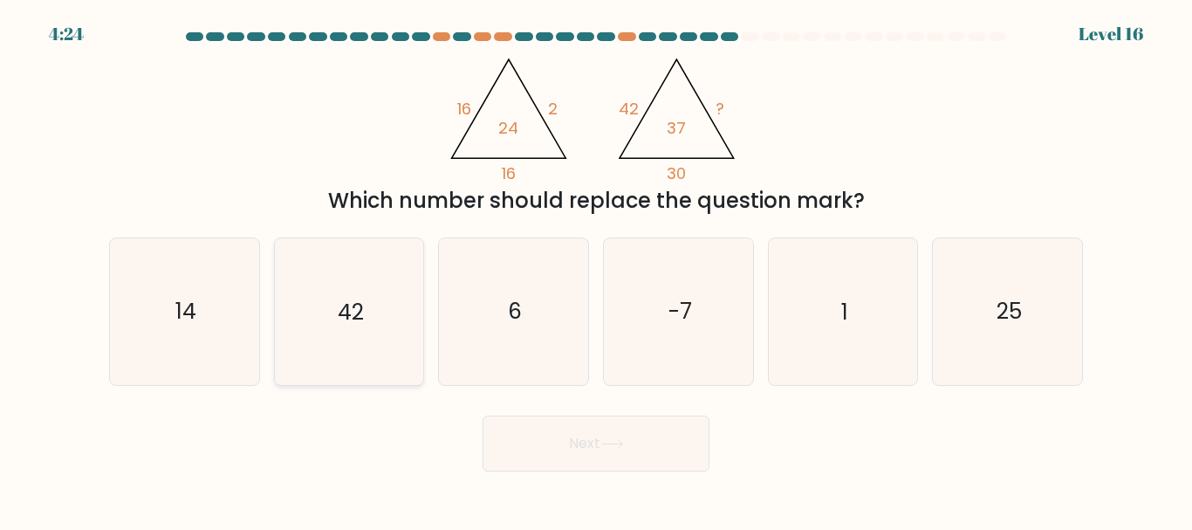
click at [387, 331] on icon "42" at bounding box center [349, 311] width 146 height 146
click at [596, 270] on input "b. 42" at bounding box center [596, 267] width 1 height 4
radio input "true"
click at [541, 428] on button "Next" at bounding box center [596, 443] width 227 height 56
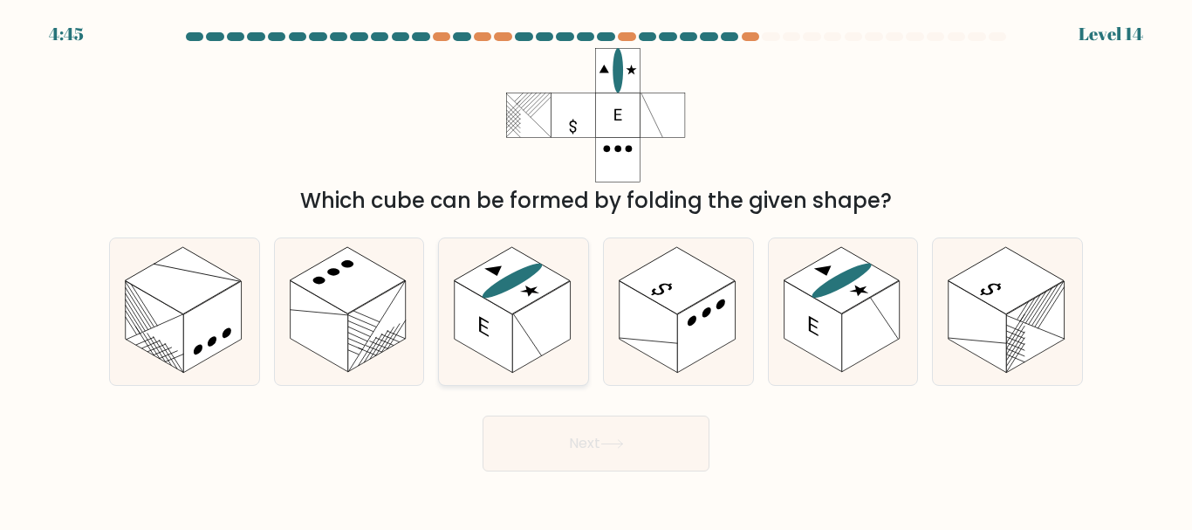
click at [561, 352] on icon at bounding box center [513, 311] width 149 height 146
click at [596, 270] on input "c." at bounding box center [596, 267] width 1 height 4
radio input "true"
click at [573, 428] on button "Next" at bounding box center [596, 443] width 227 height 56
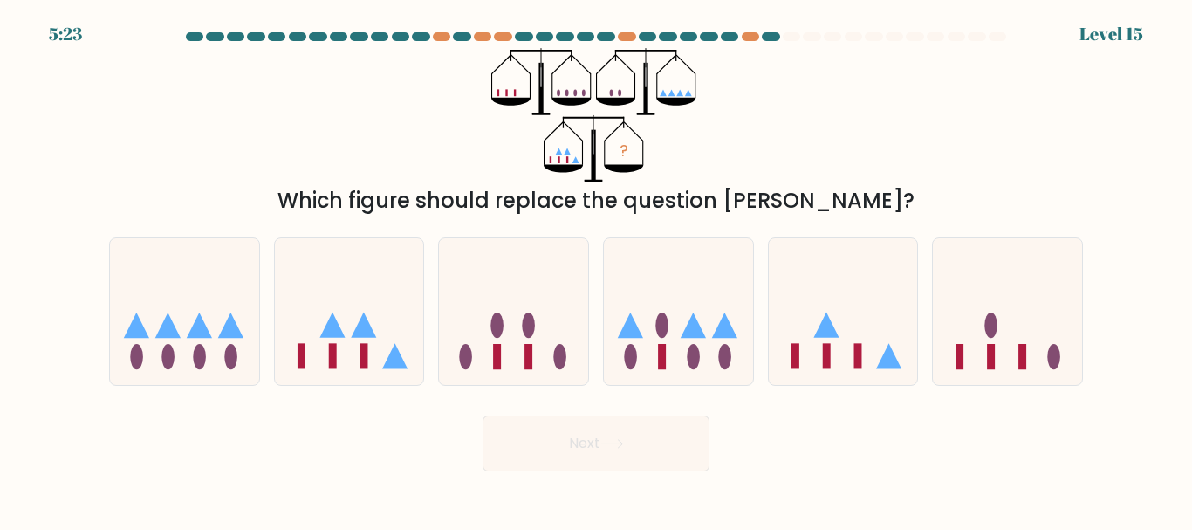
click at [573, 428] on button "Next" at bounding box center [596, 443] width 227 height 56
click at [705, 346] on icon at bounding box center [678, 311] width 149 height 123
click at [597, 270] on input "d." at bounding box center [596, 267] width 1 height 4
radio input "true"
click at [567, 447] on button "Next" at bounding box center [596, 443] width 227 height 56
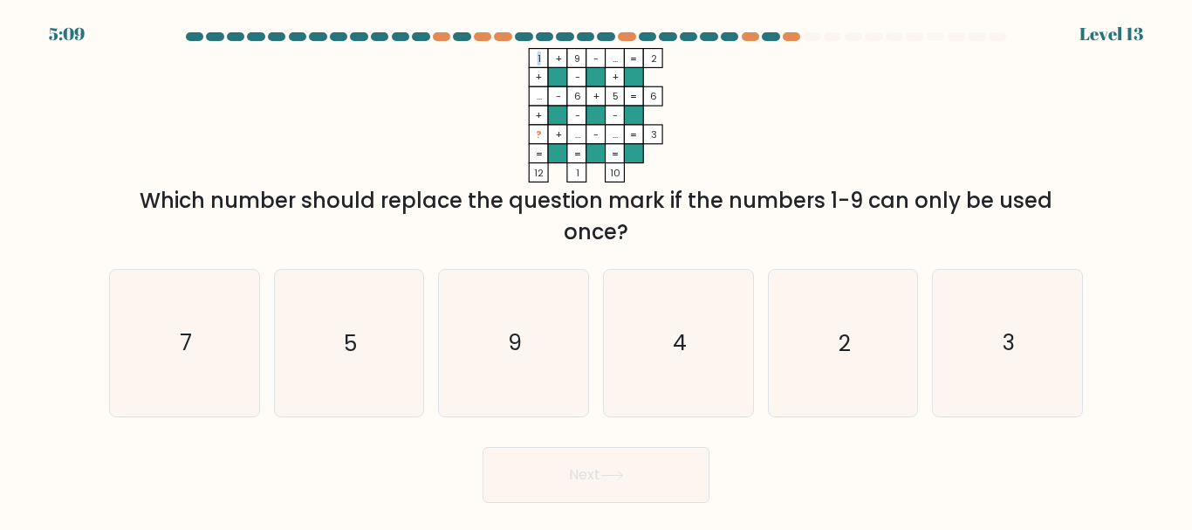
click at [442, 127] on icon "1 + 9 - ... 2 + - + ... - 6 + 5 6 + - - ? + ... - ... = 3 = = = = 12 1 10 =" at bounding box center [596, 115] width 524 height 134
click at [394, 380] on icon "5" at bounding box center [349, 343] width 146 height 146
click at [596, 270] on input "b. 5" at bounding box center [596, 267] width 1 height 4
radio input "true"
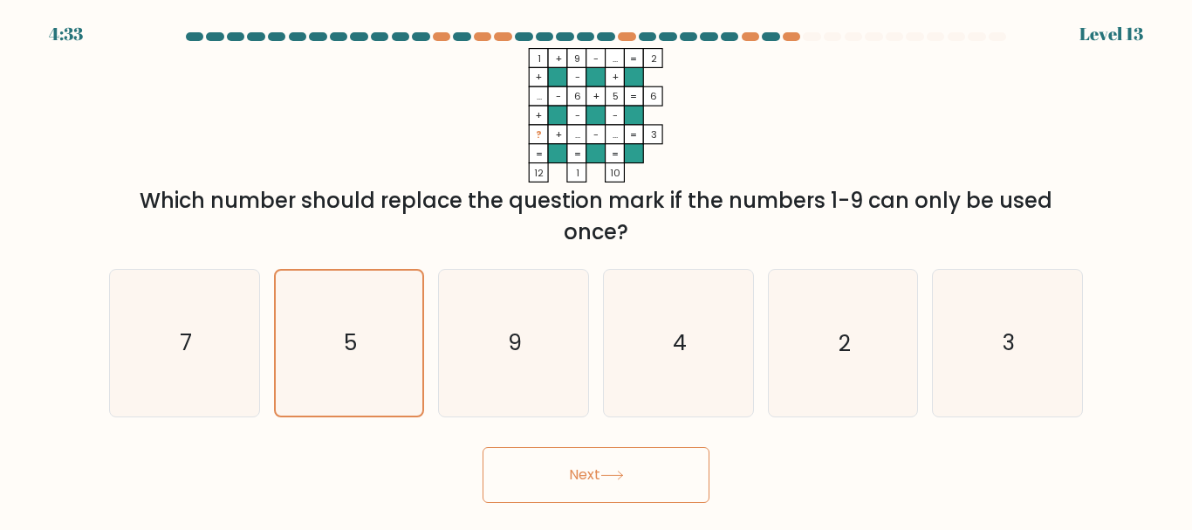
click at [533, 469] on button "Next" at bounding box center [596, 475] width 227 height 56
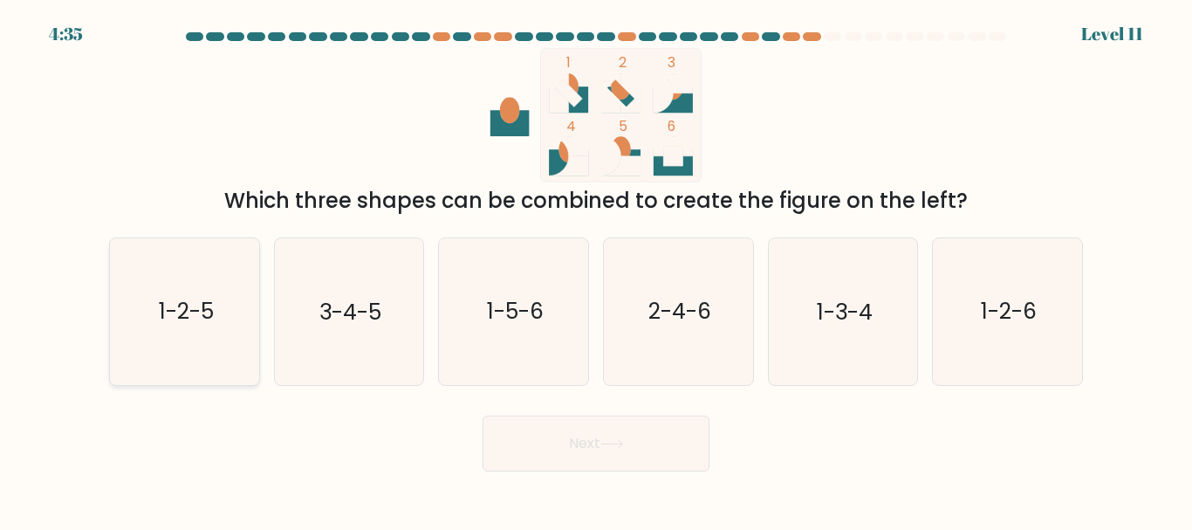
click at [182, 315] on text "1-2-5" at bounding box center [185, 312] width 55 height 31
click at [596, 270] on input "a. 1-2-5" at bounding box center [596, 267] width 1 height 4
radio input "true"
click at [622, 443] on icon at bounding box center [611, 444] width 21 height 8
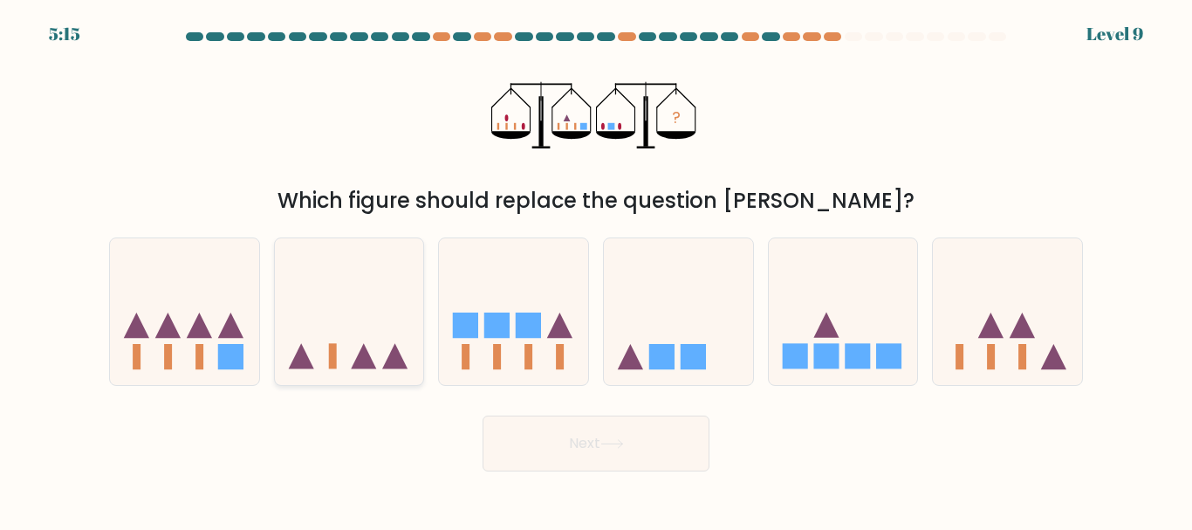
click at [347, 353] on icon at bounding box center [349, 311] width 149 height 123
click at [596, 270] on input "b." at bounding box center [596, 267] width 1 height 4
radio input "true"
click at [563, 436] on button "Next" at bounding box center [596, 443] width 227 height 56
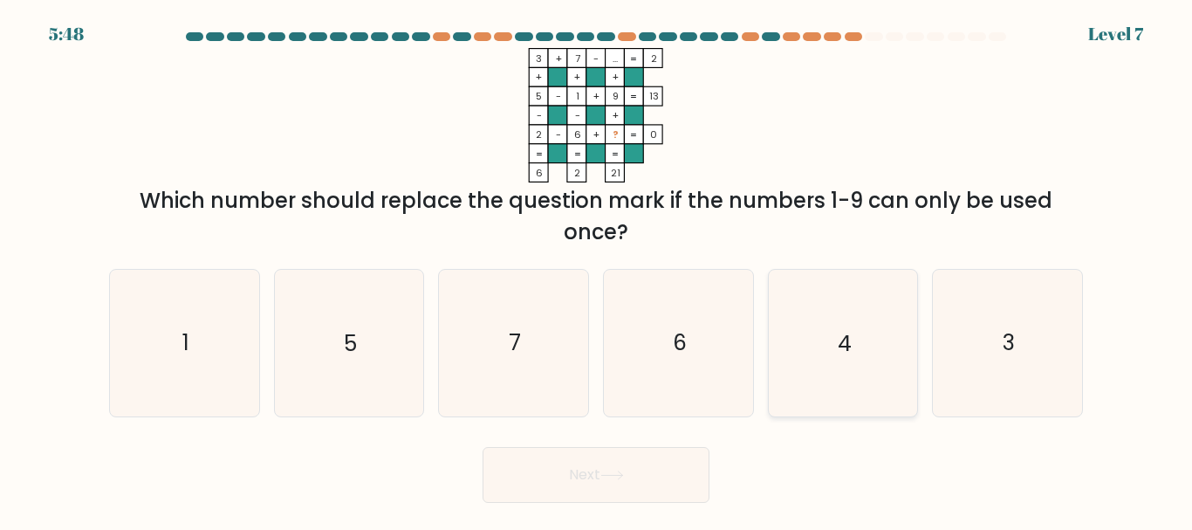
click at [843, 318] on icon "4" at bounding box center [843, 343] width 146 height 146
click at [597, 270] on input "e. 4" at bounding box center [596, 267] width 1 height 4
radio input "true"
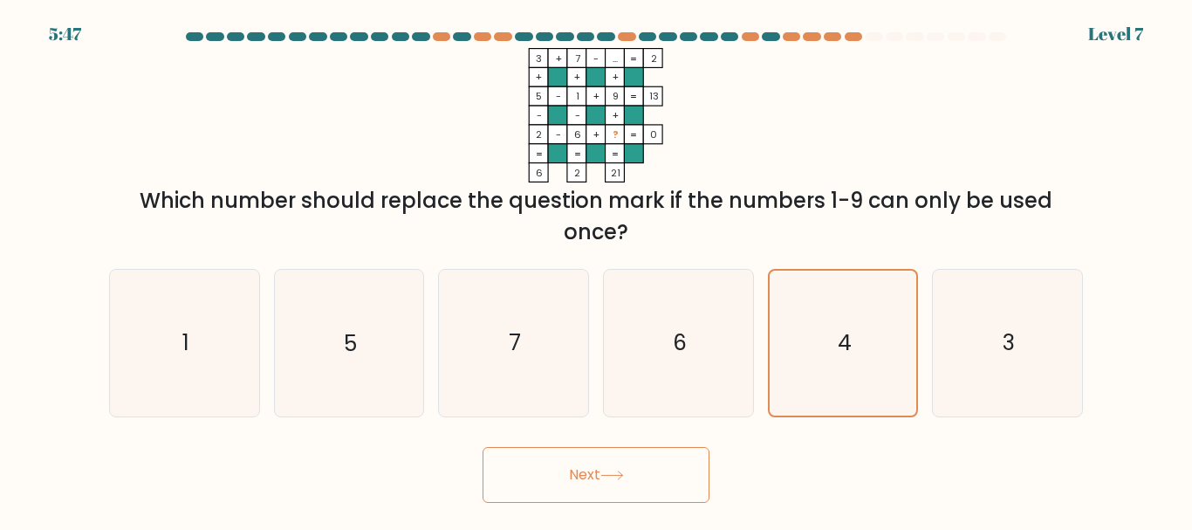
click at [702, 482] on button "Next" at bounding box center [596, 475] width 227 height 56
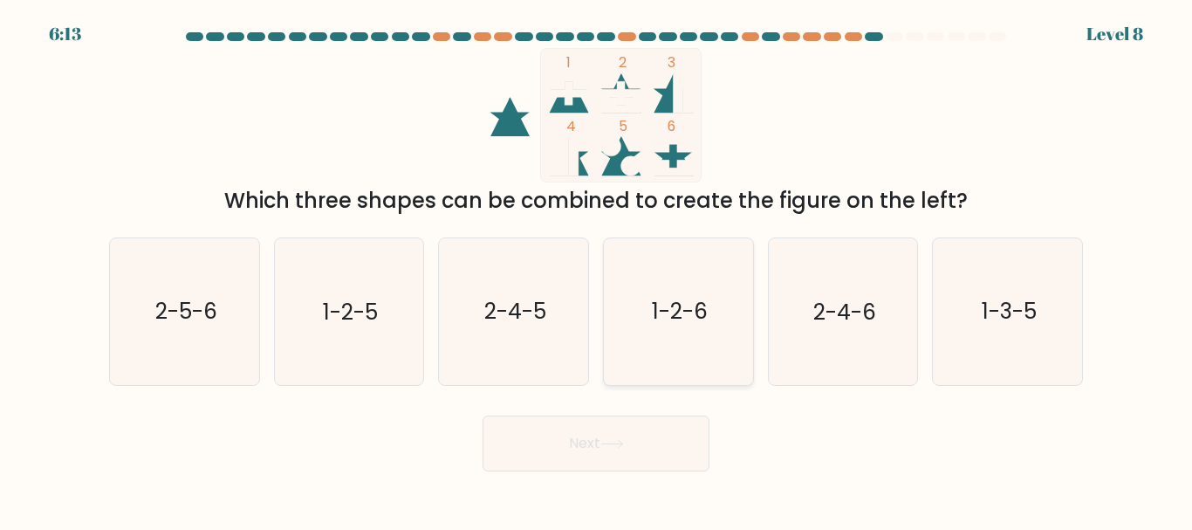
click at [684, 334] on icon "1-2-6" at bounding box center [679, 311] width 146 height 146
click at [597, 270] on input "d. 1-2-6" at bounding box center [596, 267] width 1 height 4
radio input "true"
click at [598, 457] on button "Next" at bounding box center [596, 443] width 227 height 56
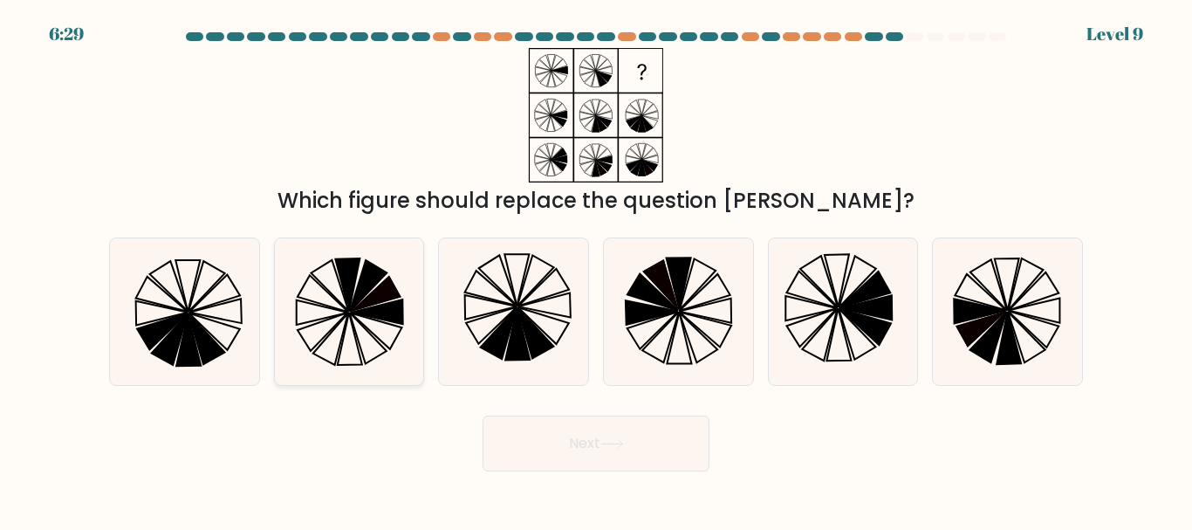
click at [365, 293] on icon at bounding box center [368, 285] width 37 height 51
click at [596, 270] on input "b." at bounding box center [596, 267] width 1 height 4
radio input "true"
click at [418, 334] on icon at bounding box center [349, 311] width 144 height 144
click at [596, 270] on input "b." at bounding box center [596, 267] width 1 height 4
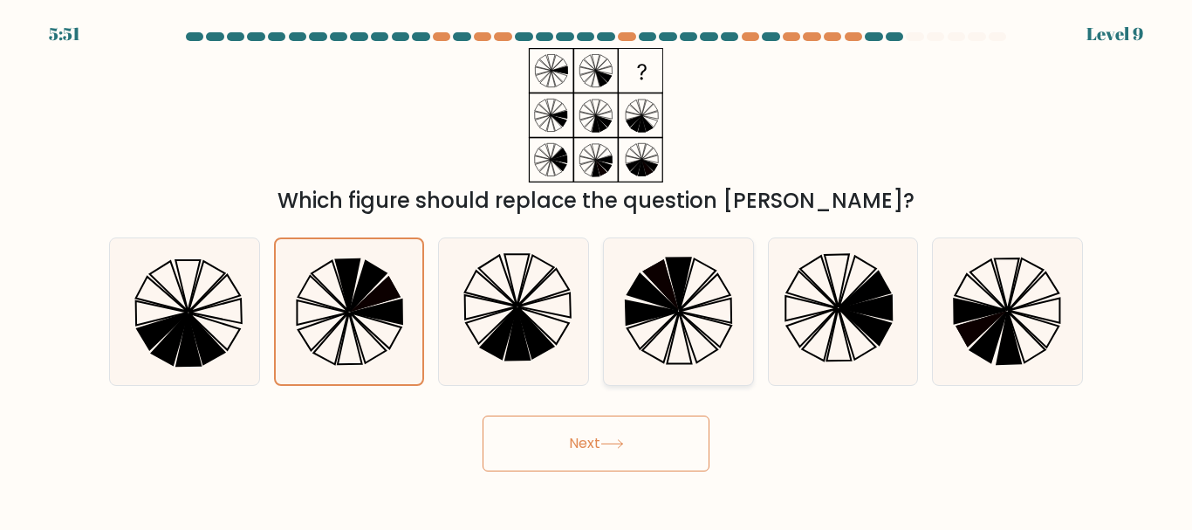
click at [677, 334] on icon at bounding box center [679, 311] width 146 height 146
click at [597, 270] on input "d." at bounding box center [596, 267] width 1 height 4
radio input "true"
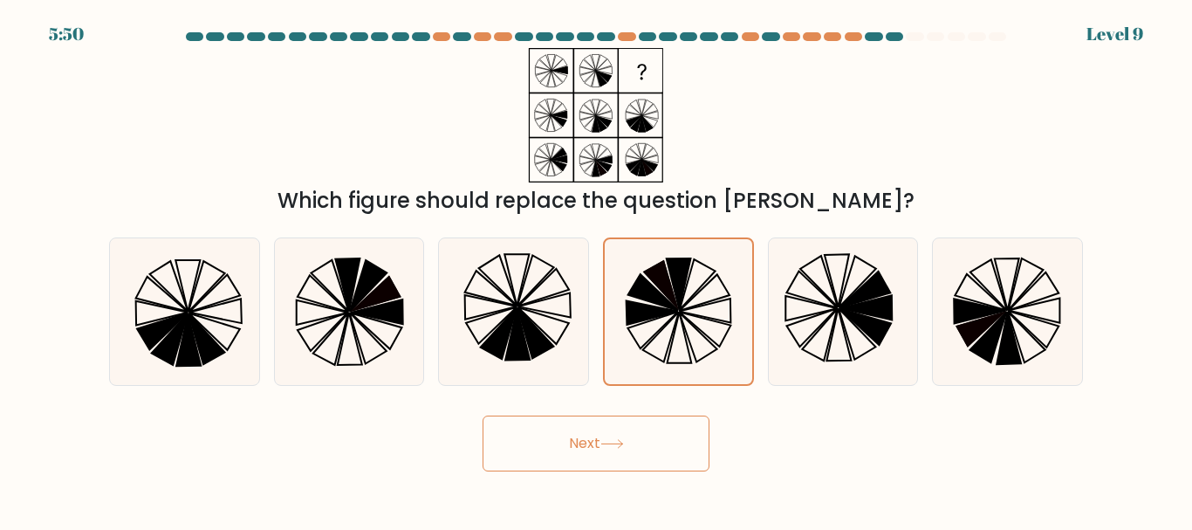
click at [640, 449] on button "Next" at bounding box center [596, 443] width 227 height 56
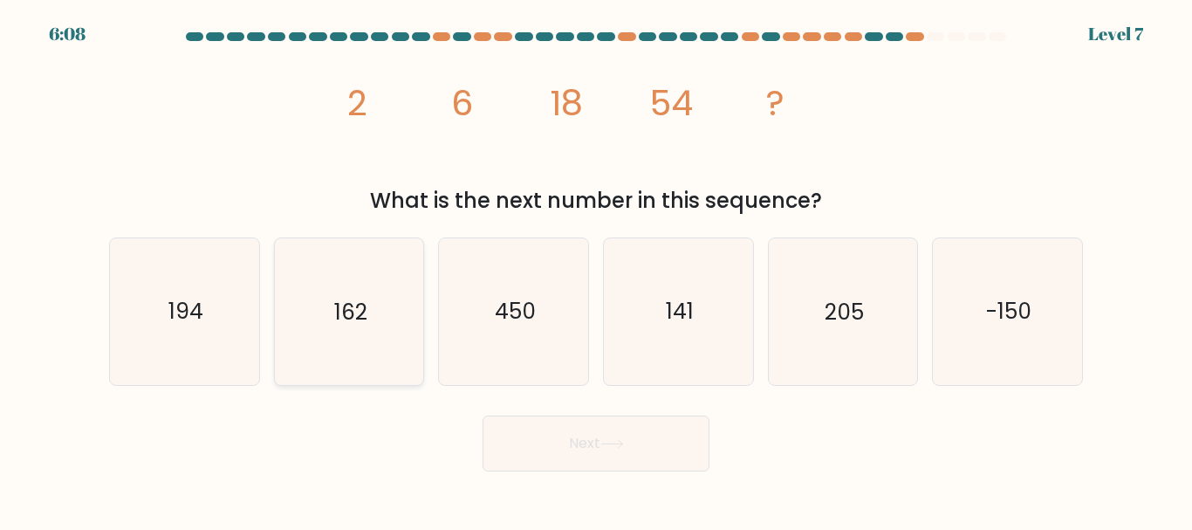
click at [346, 281] on icon "162" at bounding box center [349, 311] width 146 height 146
click at [596, 270] on input "b. 162" at bounding box center [596, 267] width 1 height 4
radio input "true"
click at [592, 438] on button "Next" at bounding box center [596, 443] width 227 height 56
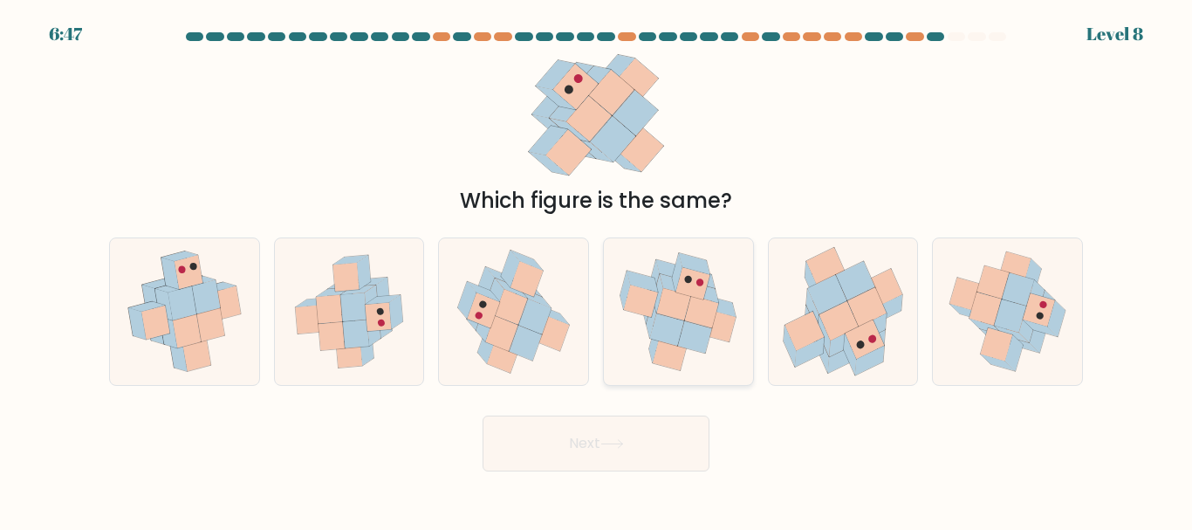
click at [686, 345] on icon at bounding box center [695, 337] width 34 height 32
click at [597, 270] on input "d." at bounding box center [596, 267] width 1 height 4
radio input "true"
click at [659, 457] on button "Next" at bounding box center [596, 443] width 227 height 56
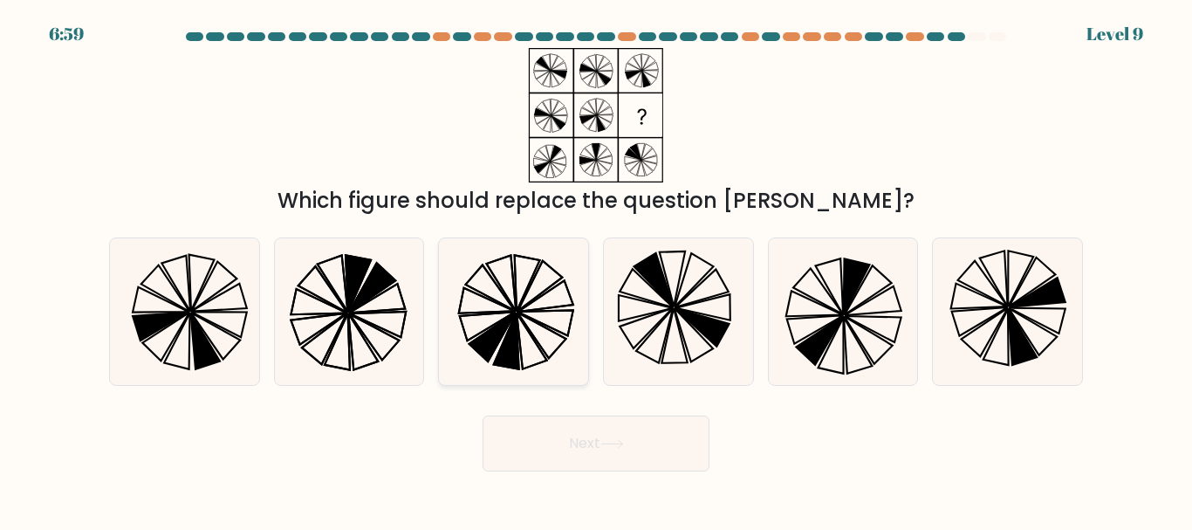
click at [497, 298] on icon at bounding box center [514, 311] width 146 height 146
click at [596, 270] on input "c." at bounding box center [596, 267] width 1 height 4
radio input "true"
click at [544, 439] on button "Next" at bounding box center [596, 443] width 227 height 56
click at [559, 442] on button "Next" at bounding box center [596, 443] width 227 height 56
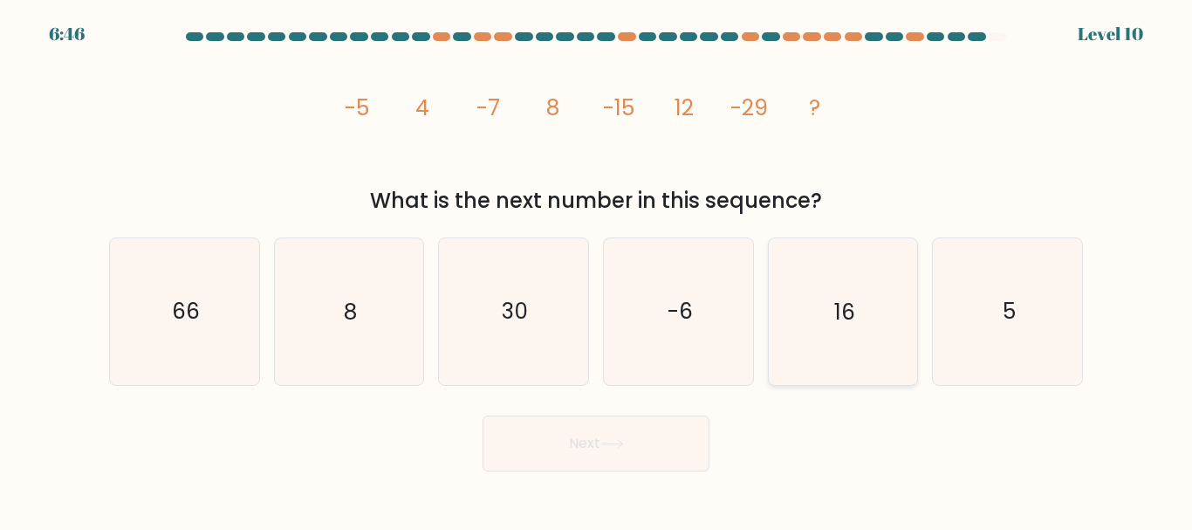
click at [823, 278] on icon "16" at bounding box center [843, 311] width 146 height 146
click at [597, 270] on input "e. 16" at bounding box center [596, 267] width 1 height 4
radio input "true"
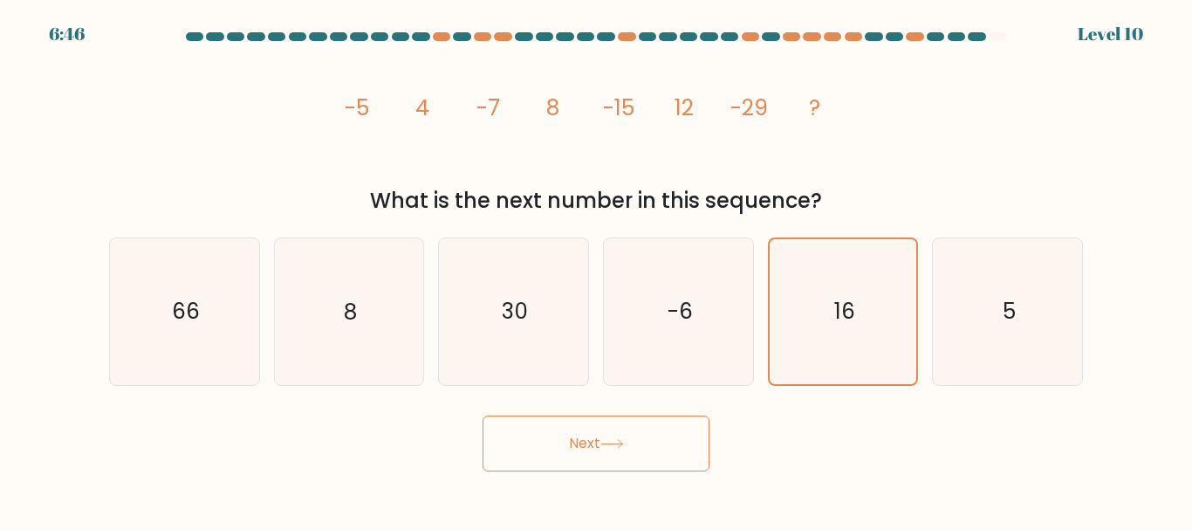
click at [623, 462] on button "Next" at bounding box center [596, 443] width 227 height 56
